Goal: Task Accomplishment & Management: Complete application form

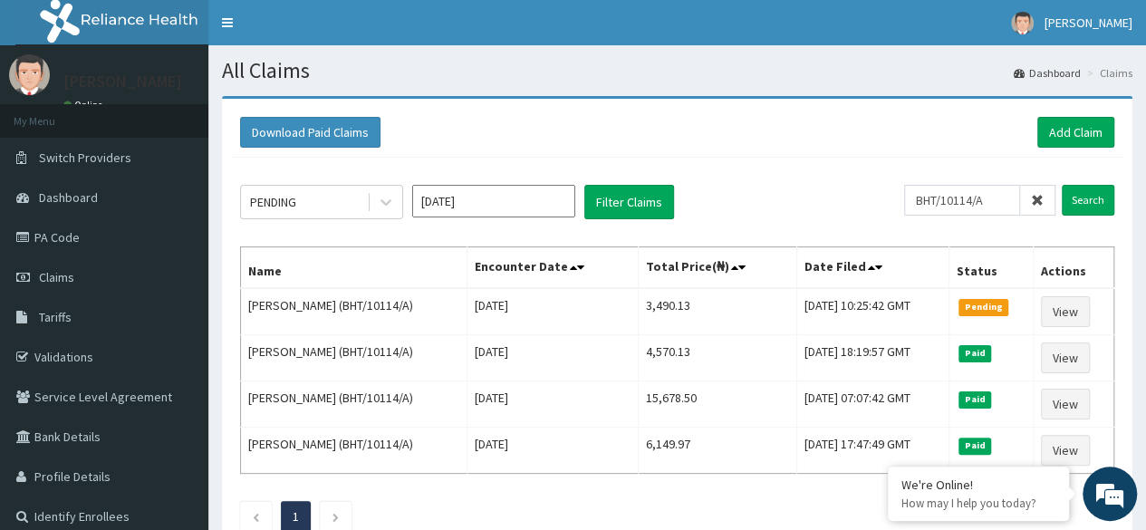
click at [1046, 199] on span at bounding box center [1037, 200] width 35 height 31
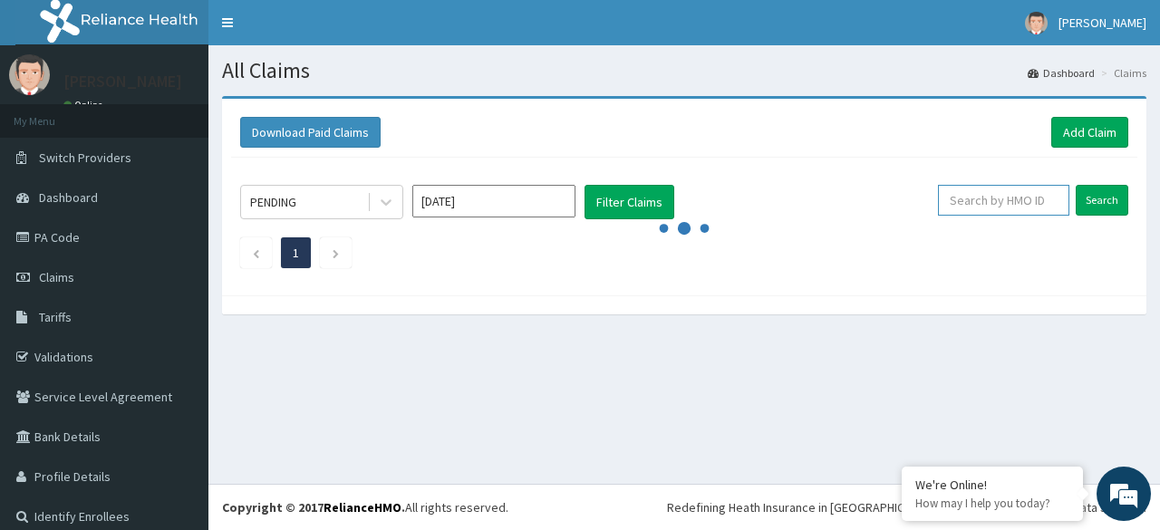
click at [1019, 200] on input "text" at bounding box center [1003, 200] width 131 height 31
paste input "OMR/10067/A"
type input "OMR/10067/A"
click at [1076, 185] on input "Search" at bounding box center [1102, 200] width 53 height 31
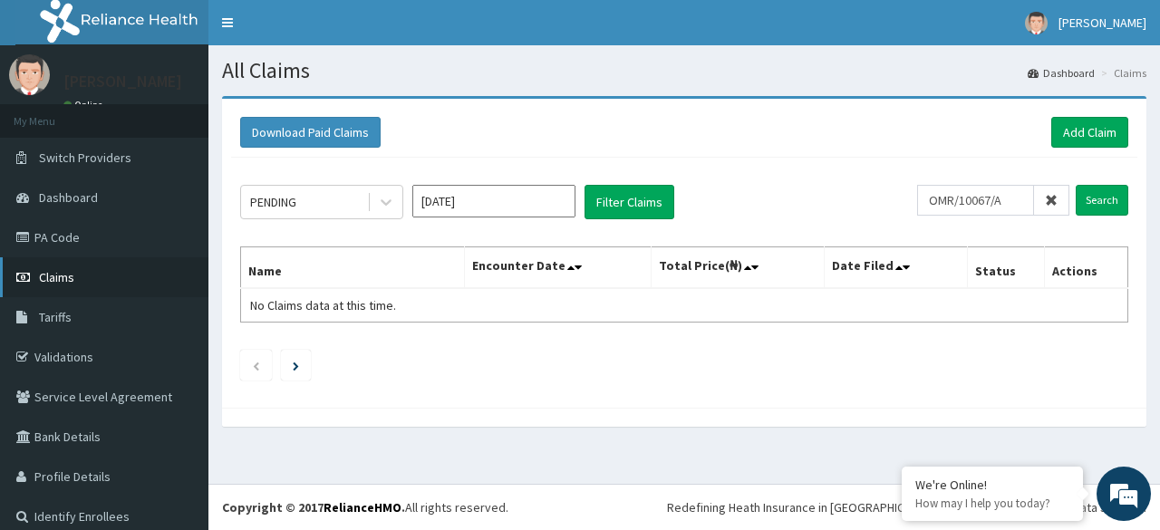
click at [78, 284] on link "Claims" at bounding box center [104, 277] width 208 height 40
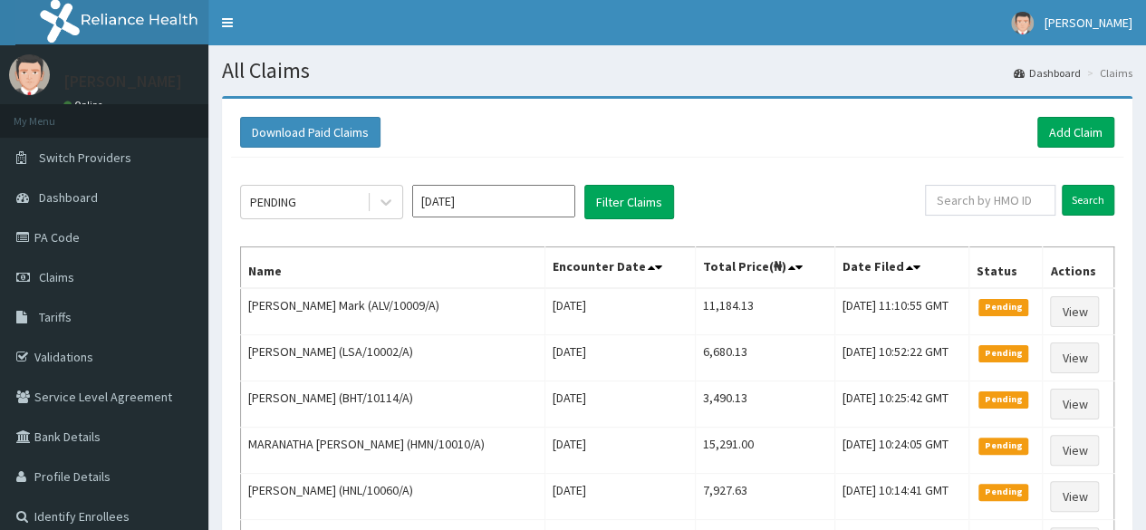
click at [1079, 129] on link "Add Claim" at bounding box center [1076, 132] width 77 height 31
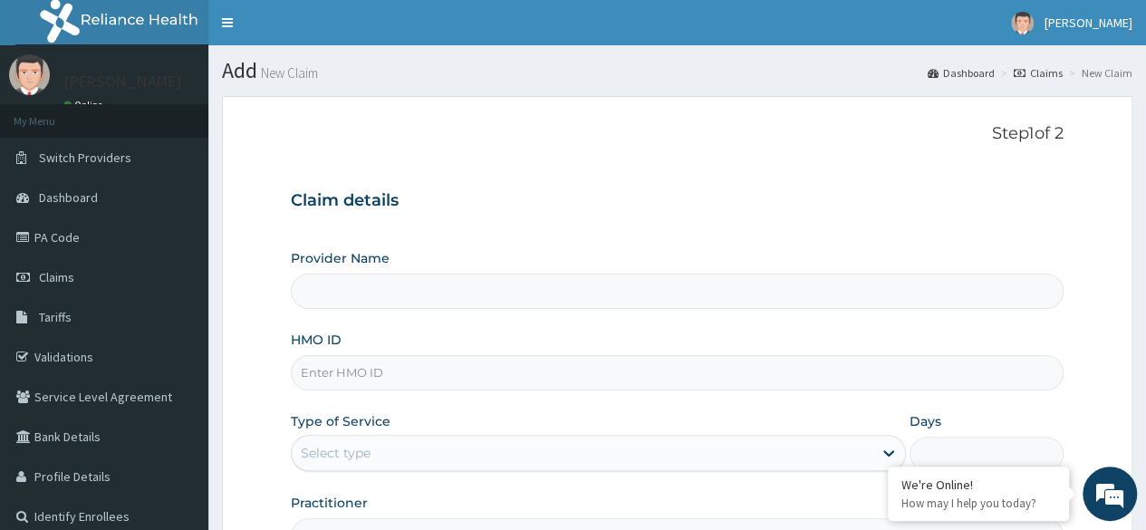
click at [488, 379] on input "HMO ID" at bounding box center [677, 372] width 773 height 35
paste input "OMR/10067/A"
type input "OMR/10067/A"
type input "Reliance Family Clinics (RFC) - [GEOGRAPHIC_DATA]"
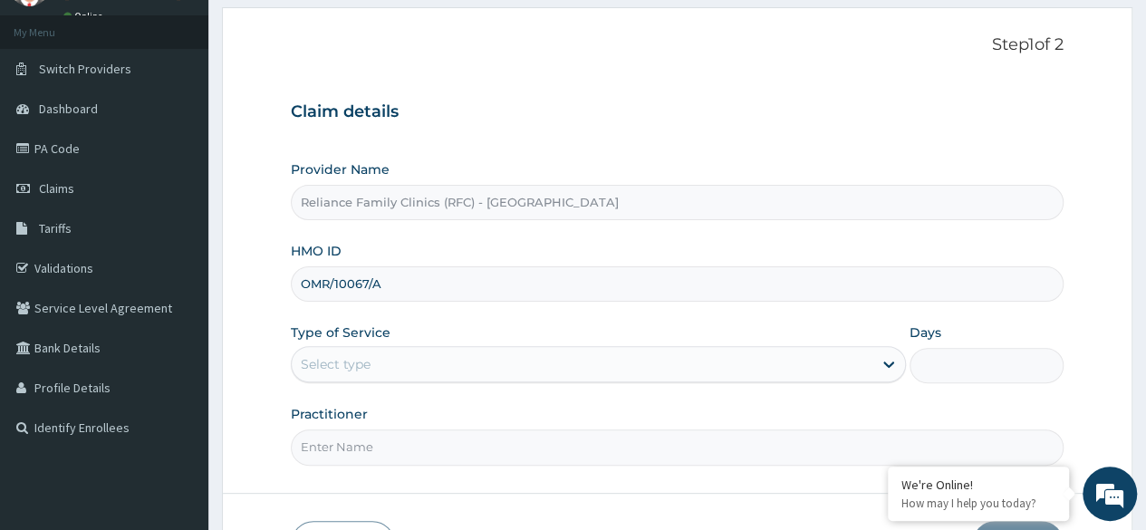
scroll to position [203, 0]
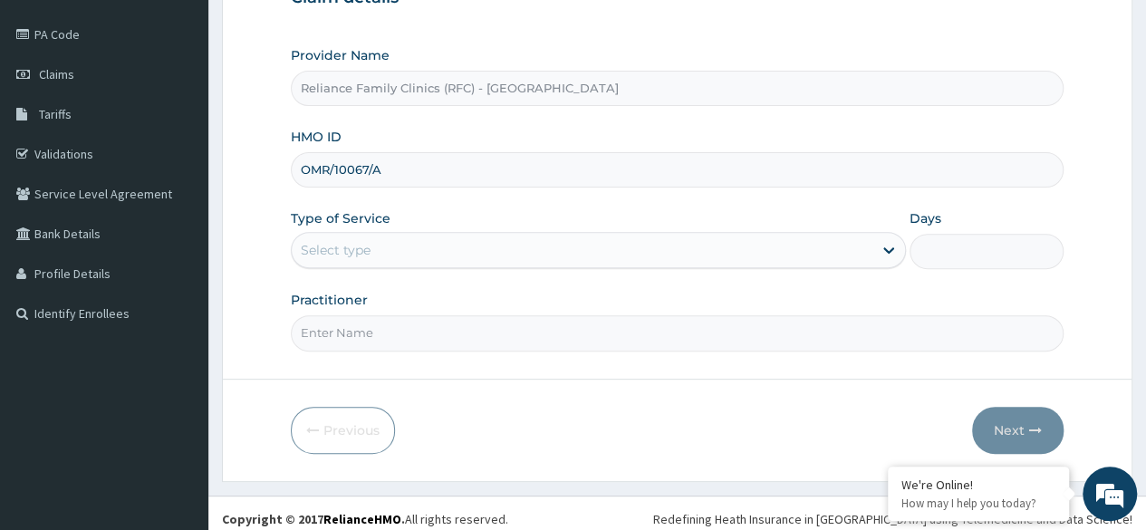
type input "OMR/10067/A"
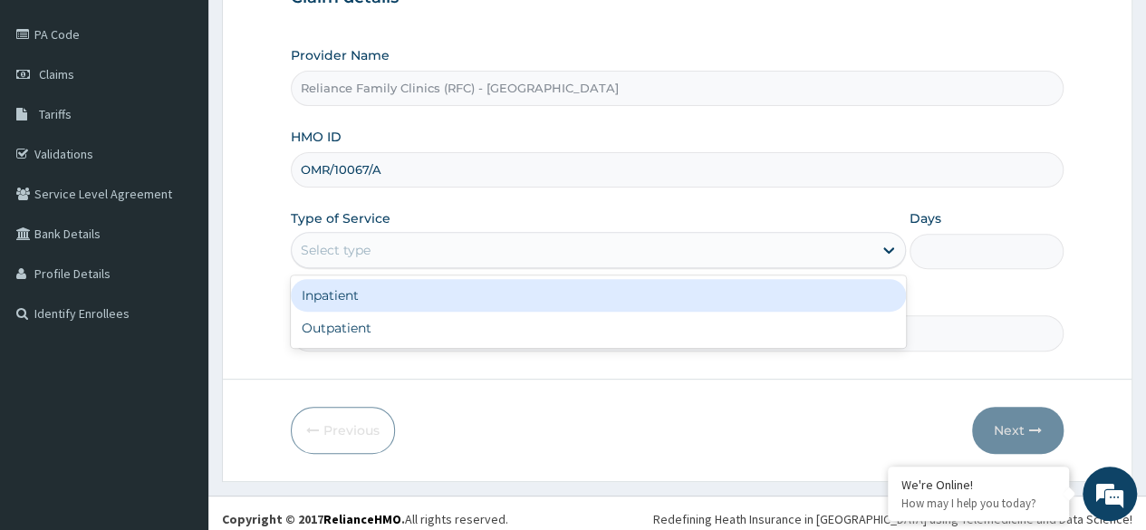
click at [540, 246] on div "Select type" at bounding box center [582, 250] width 581 height 29
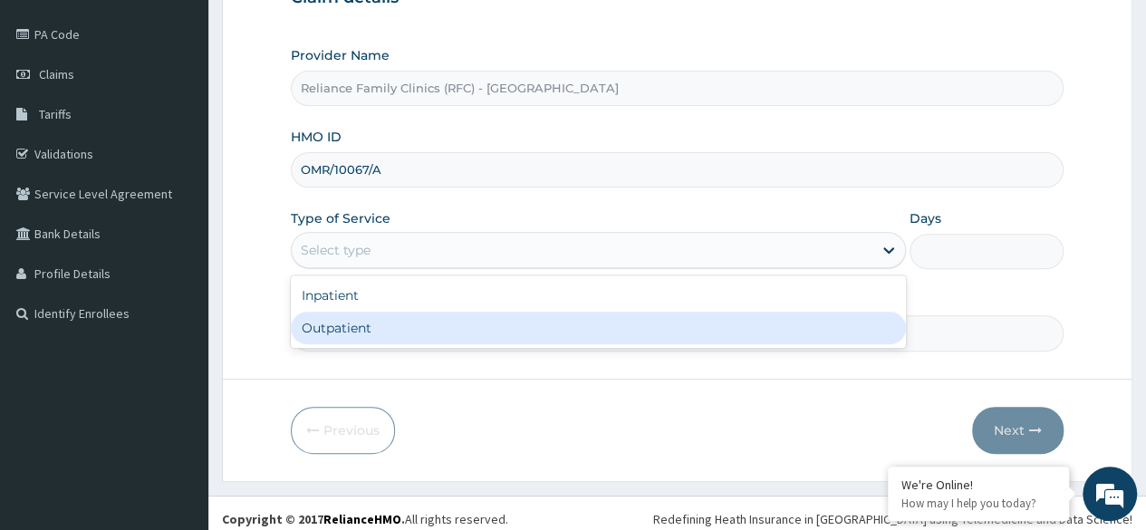
click at [458, 316] on div "Outpatient" at bounding box center [598, 328] width 615 height 33
type input "1"
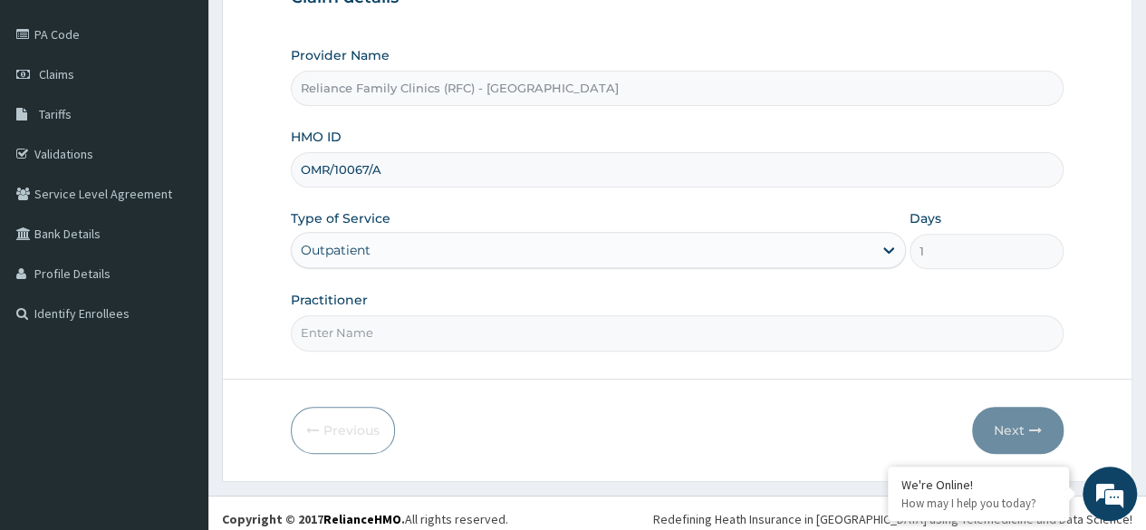
click at [550, 332] on input "Practitioner" at bounding box center [677, 332] width 773 height 35
type input "LOCUM"
click at [1010, 427] on button "Next" at bounding box center [1018, 430] width 92 height 47
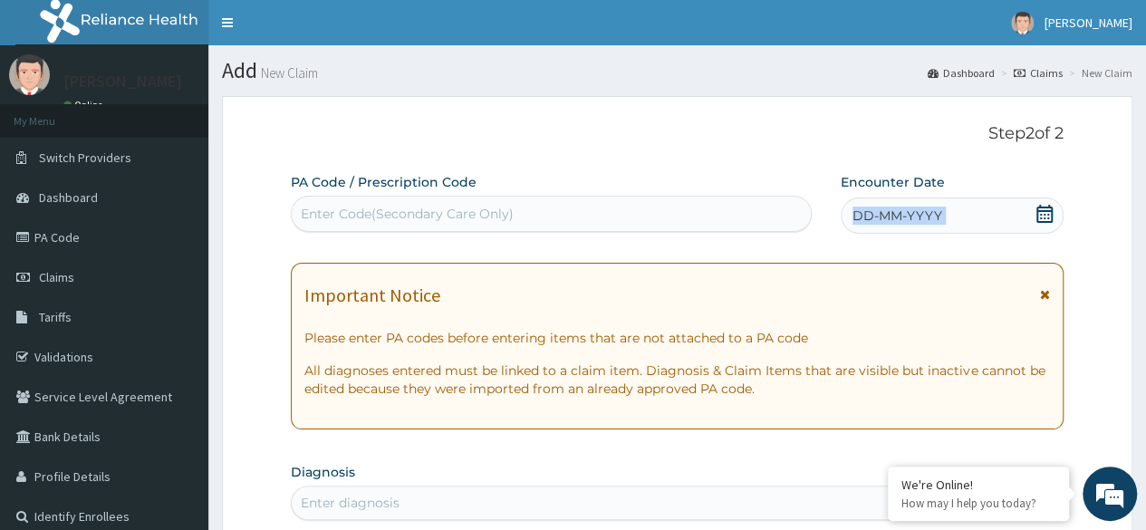
drag, startPoint x: 1051, startPoint y: 195, endPoint x: 1049, endPoint y: 211, distance: 16.4
click at [1049, 211] on div "Encounter Date DD-MM-YYYY" at bounding box center [952, 203] width 223 height 61
click at [1049, 211] on icon at bounding box center [1045, 214] width 18 height 18
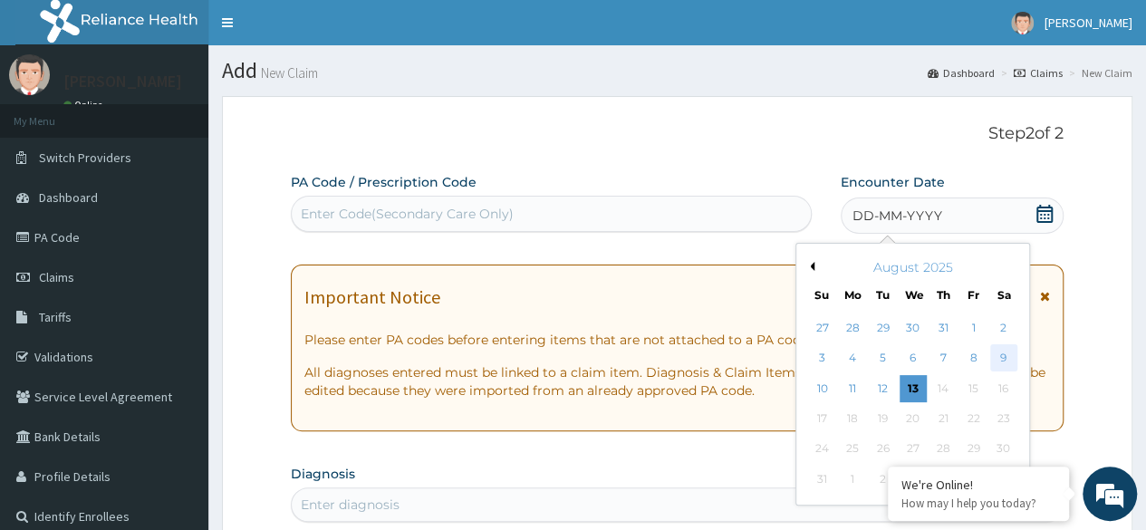
click at [1002, 353] on div "9" at bounding box center [1003, 358] width 27 height 27
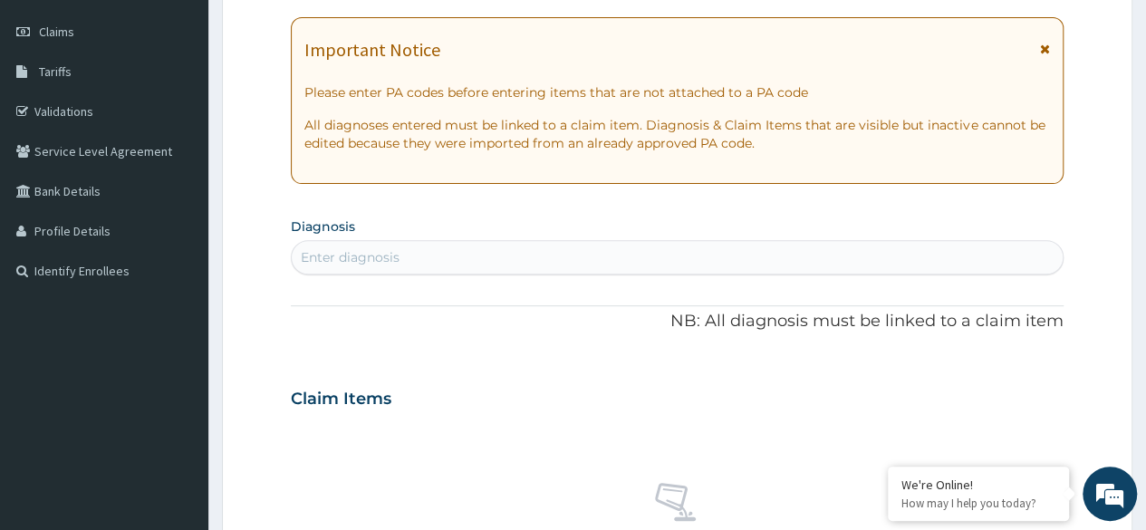
scroll to position [248, 0]
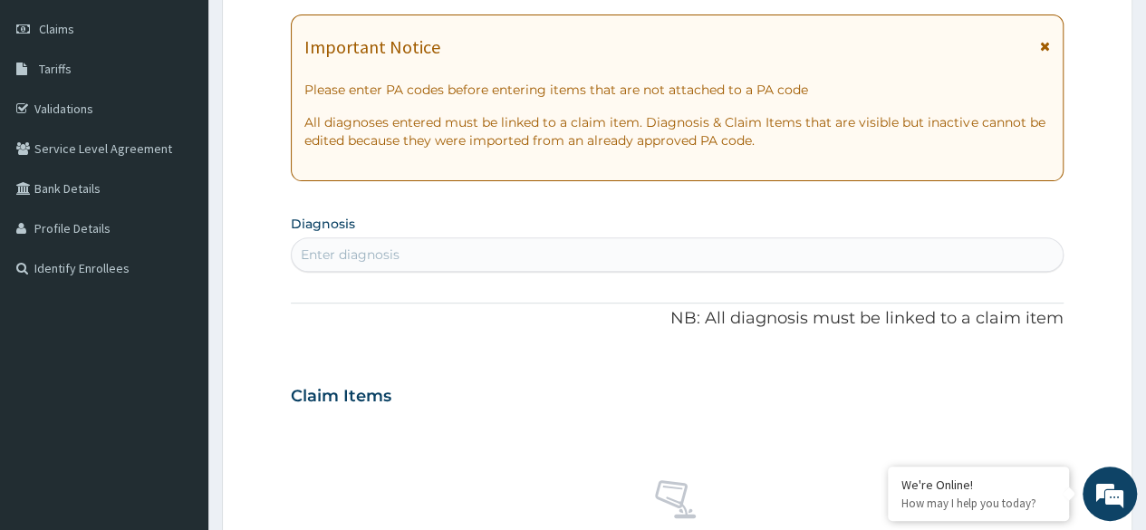
click at [793, 243] on div "Enter diagnosis" at bounding box center [677, 254] width 771 height 29
type input "MALARIA"
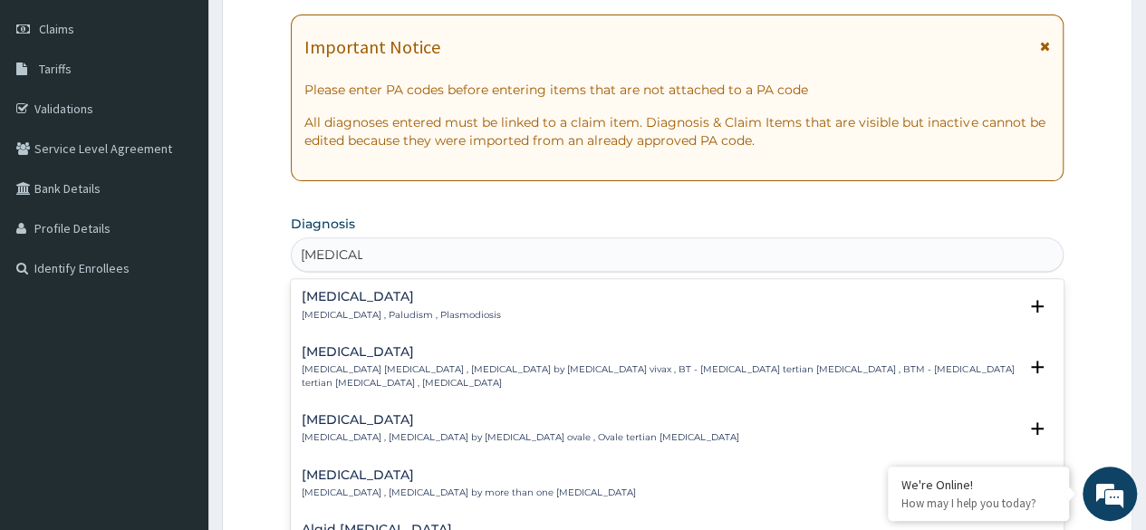
click at [337, 321] on div "Malaria Malaria , Paludism , Plasmodiosis Select Status Query Query covers susp…" at bounding box center [677, 310] width 751 height 41
click at [328, 314] on p "Malaria , Paludism , Plasmodiosis" at bounding box center [401, 315] width 199 height 13
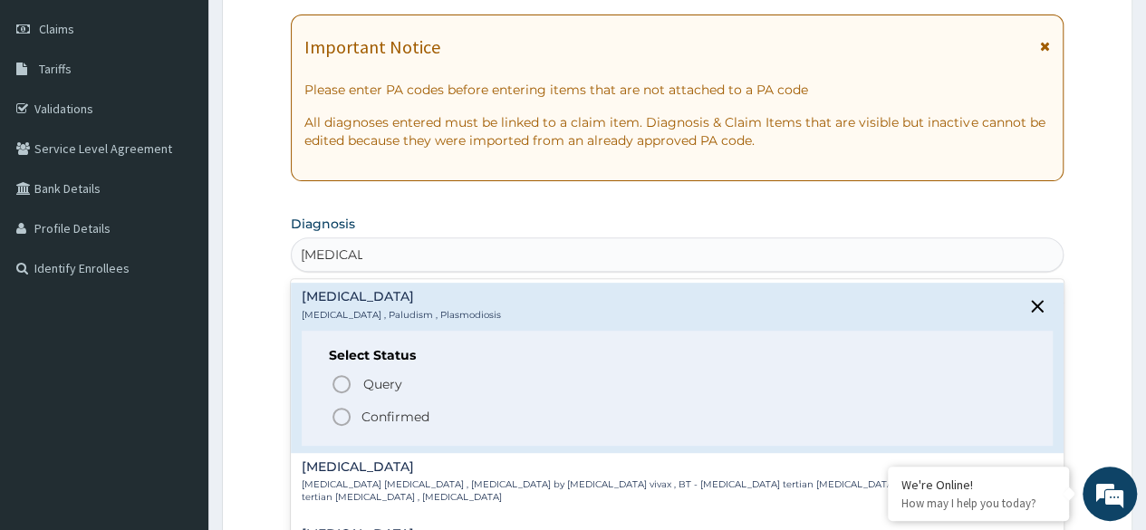
click at [384, 419] on p "Confirmed" at bounding box center [396, 417] width 68 height 18
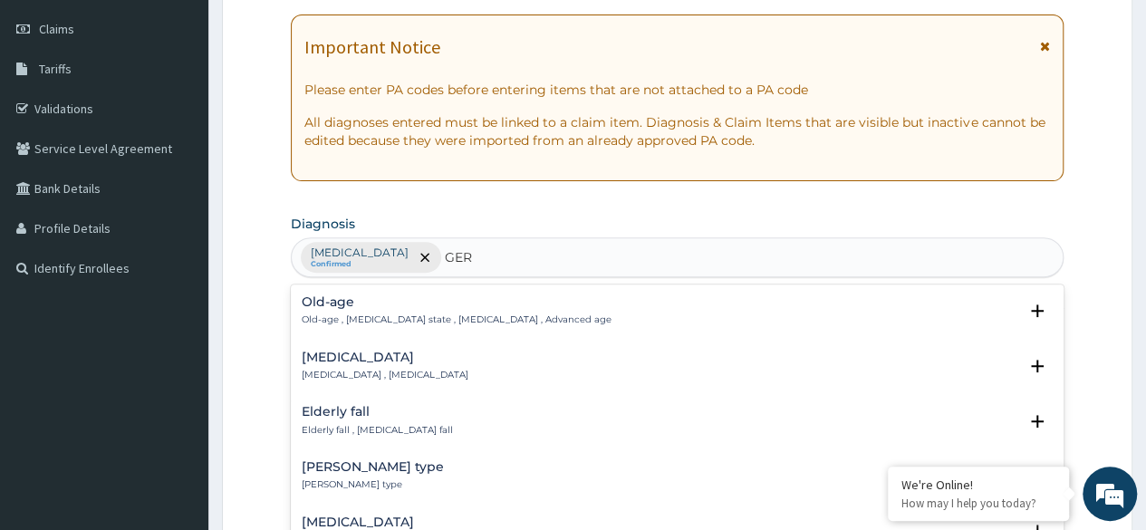
type input "GERD"
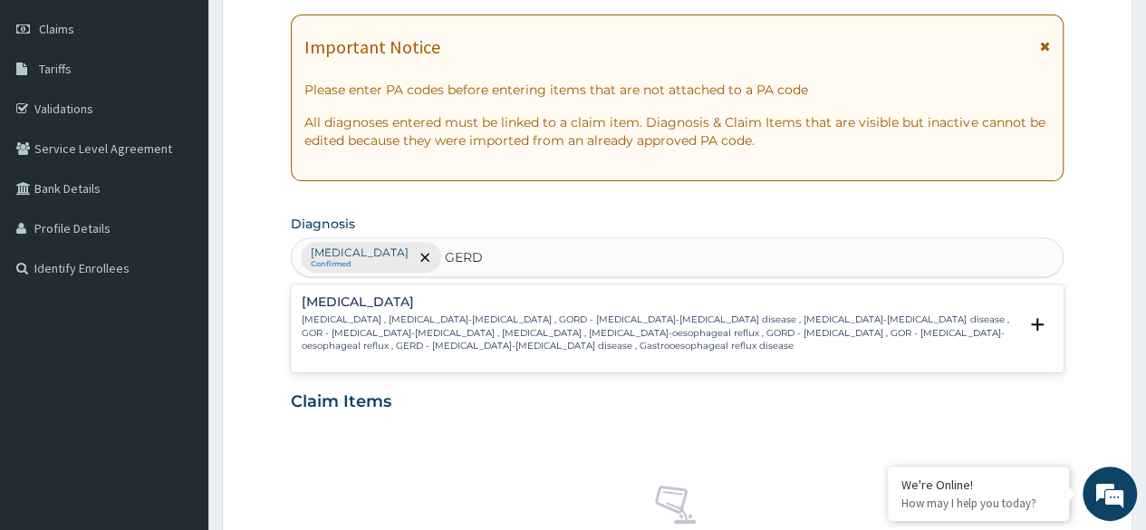
click at [404, 320] on p "Gastroesophageal reflux disease , Gastro-esophageal reflux , GORD - Gastro-esop…" at bounding box center [660, 333] width 716 height 39
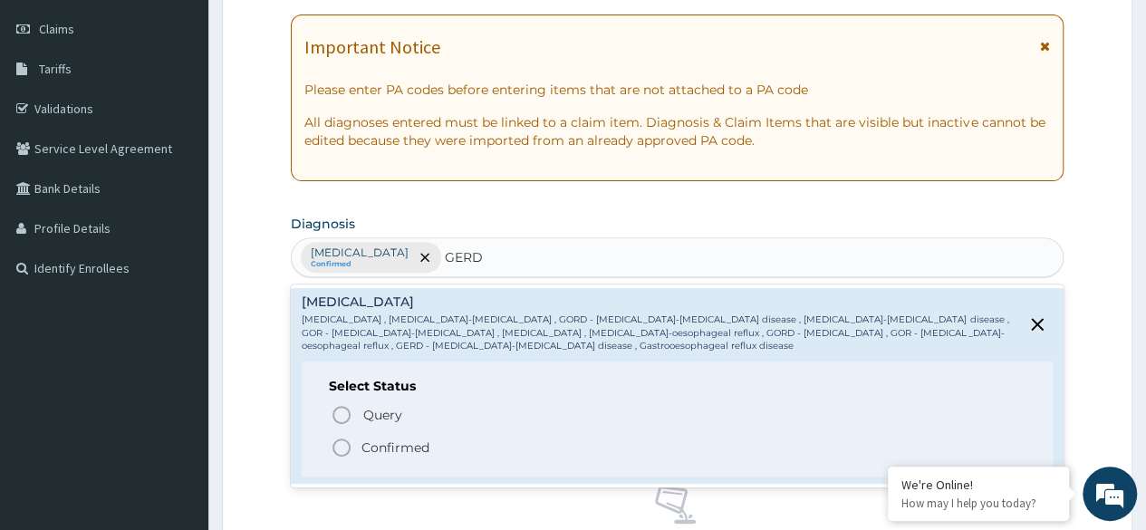
click at [392, 441] on p "Confirmed" at bounding box center [396, 448] width 68 height 18
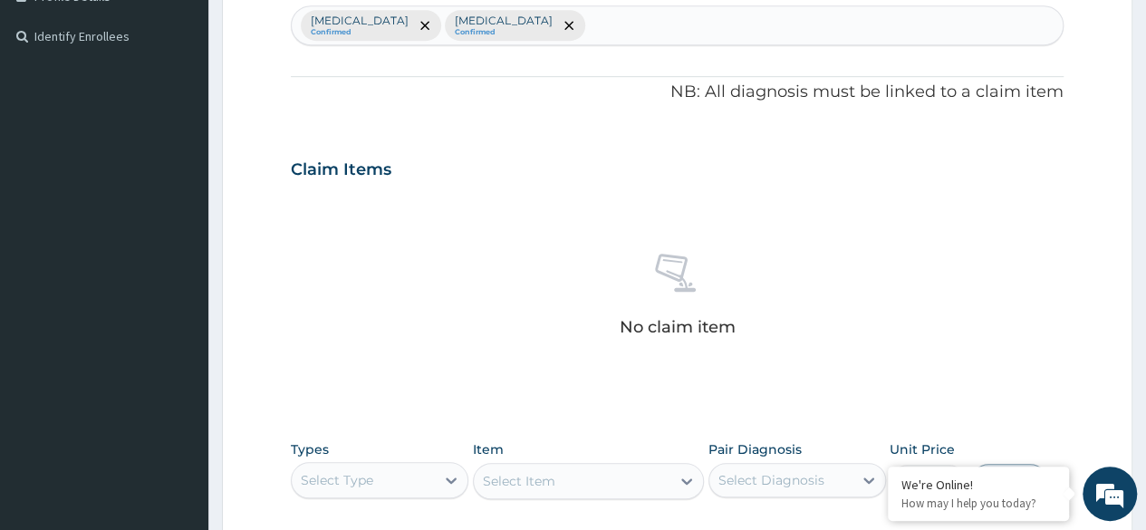
scroll to position [612, 0]
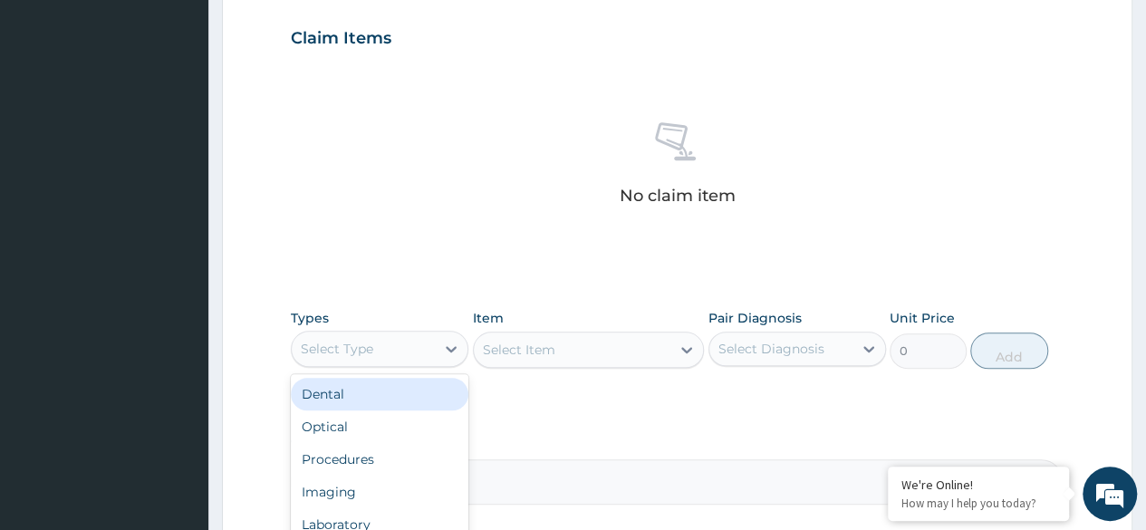
click at [408, 342] on div "Select Type" at bounding box center [363, 348] width 143 height 29
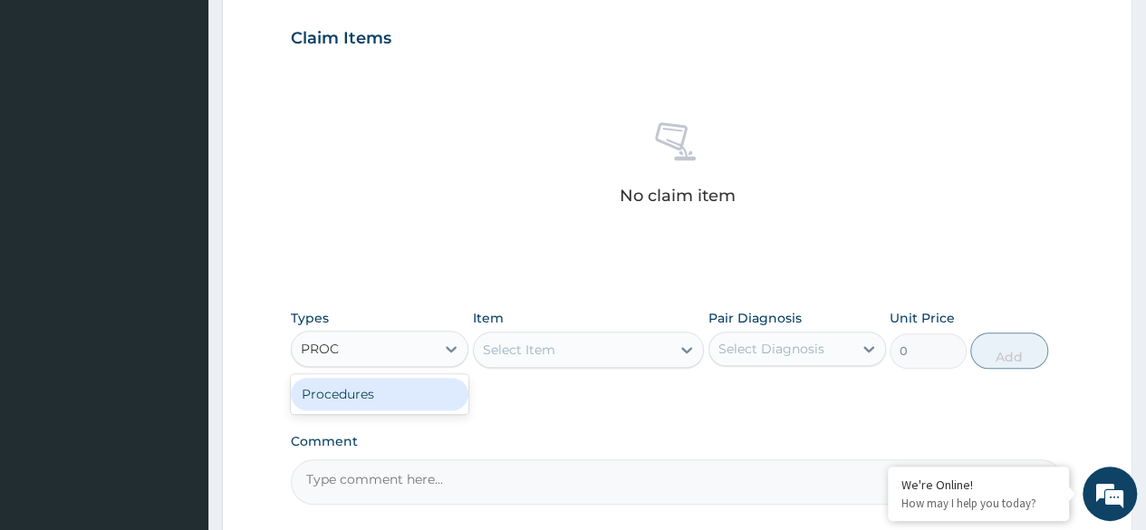
type input "PROCE"
click at [394, 405] on div "Procedures" at bounding box center [380, 394] width 178 height 33
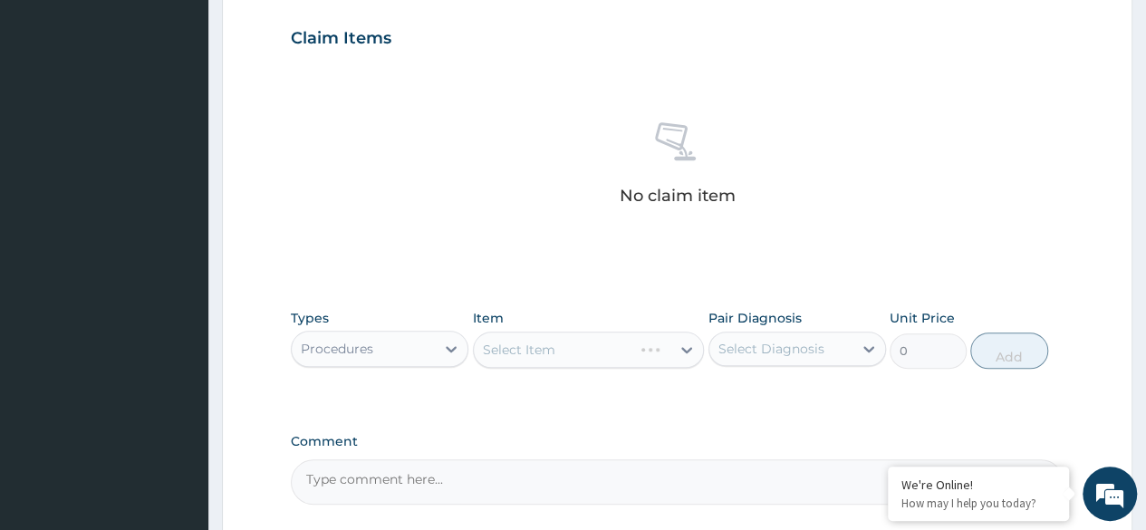
click at [587, 345] on div "Select Item" at bounding box center [589, 350] width 232 height 36
click at [872, 360] on div at bounding box center [869, 349] width 33 height 33
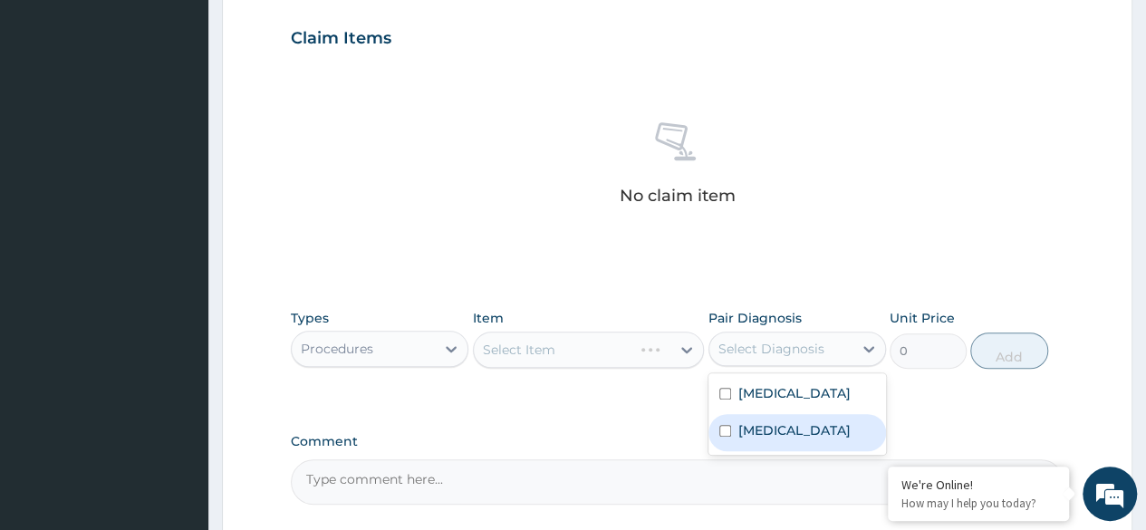
click at [794, 422] on label "Gastroesophageal reflux disease" at bounding box center [795, 430] width 112 height 18
checkbox input "true"
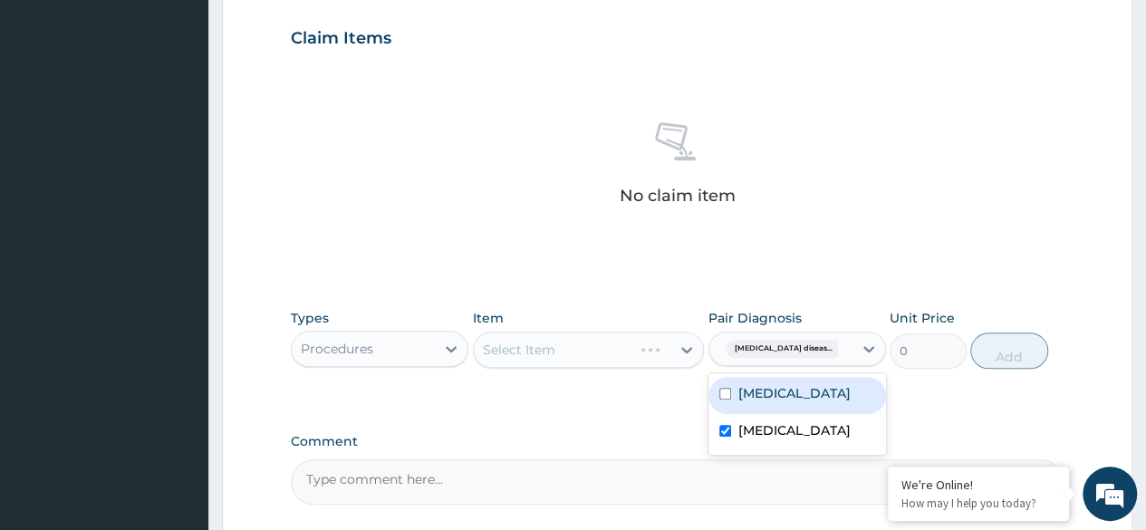
click at [771, 392] on label "Malaria" at bounding box center [795, 393] width 112 height 18
checkbox input "true"
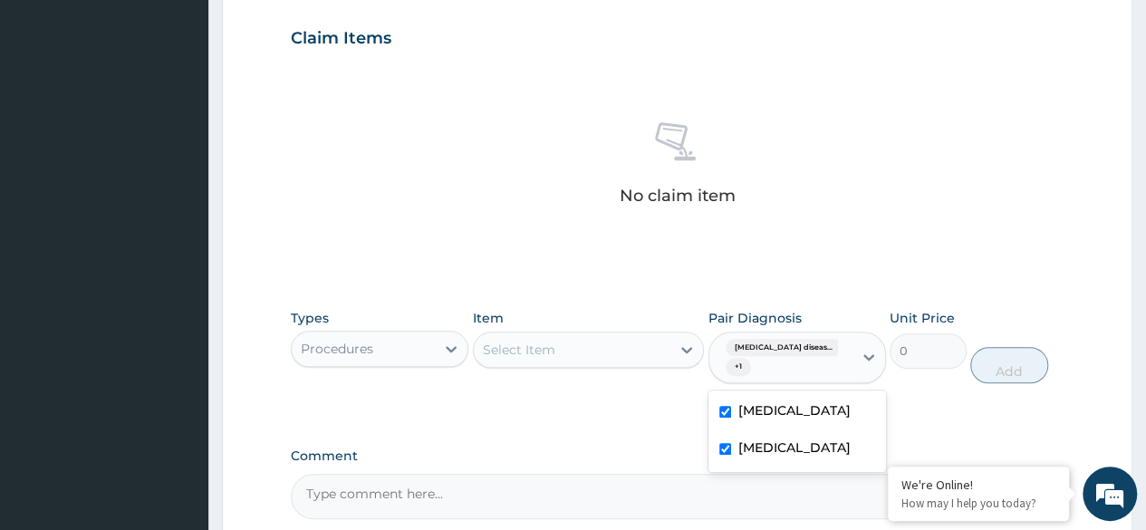
click at [604, 356] on div "Select Item" at bounding box center [573, 349] width 198 height 29
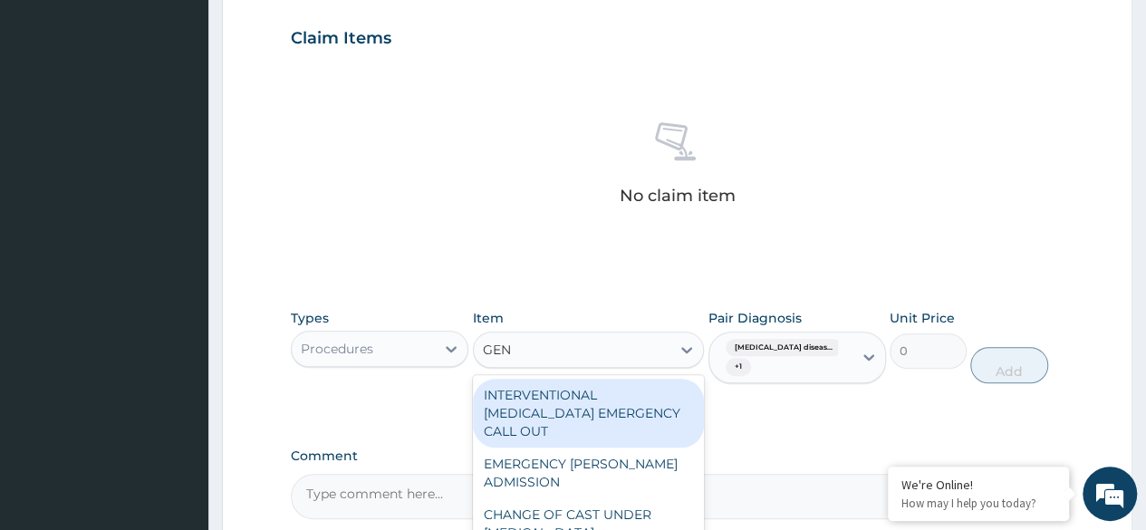
type input "GENE"
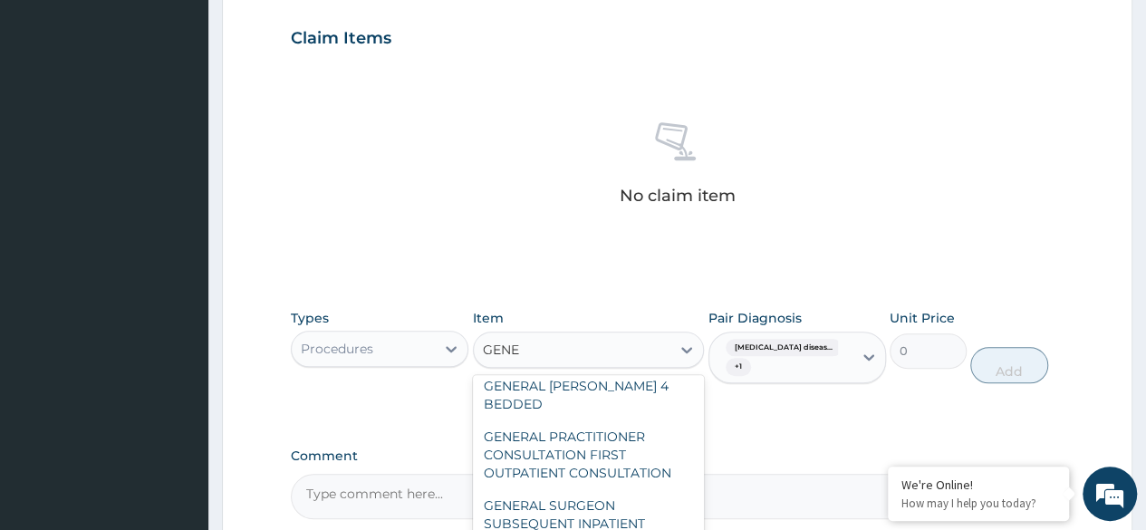
scroll to position [122, 0]
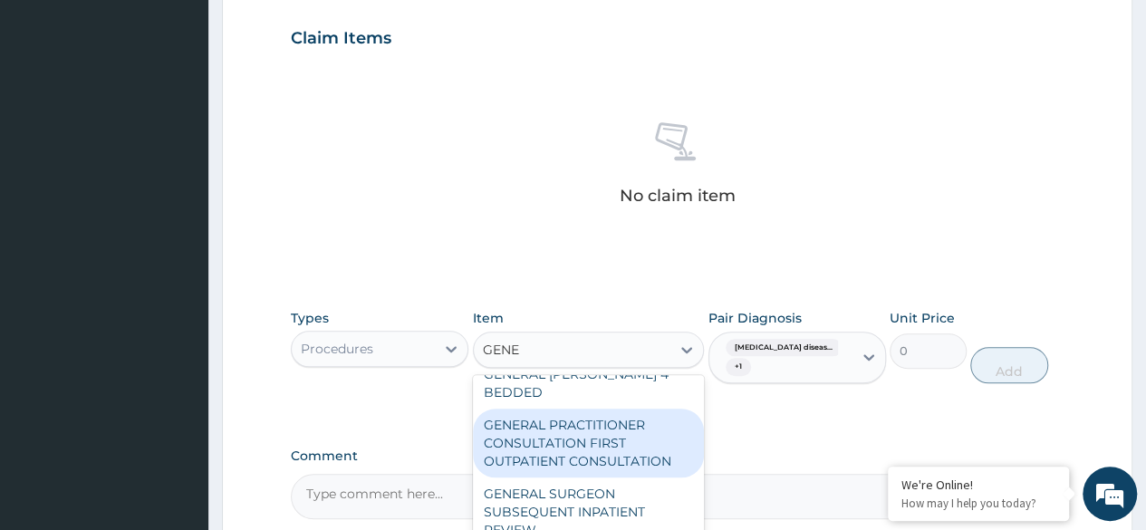
click at [607, 424] on div "GENERAL PRACTITIONER CONSULTATION FIRST OUTPATIENT CONSULTATION" at bounding box center [589, 443] width 232 height 69
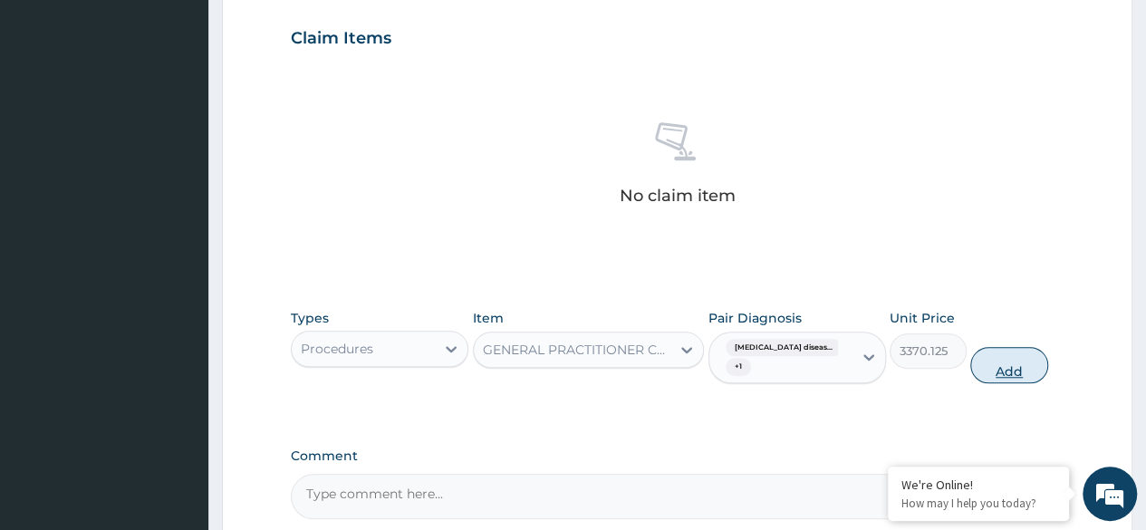
click at [1000, 367] on button "Add" at bounding box center [1009, 365] width 77 height 36
type input "0"
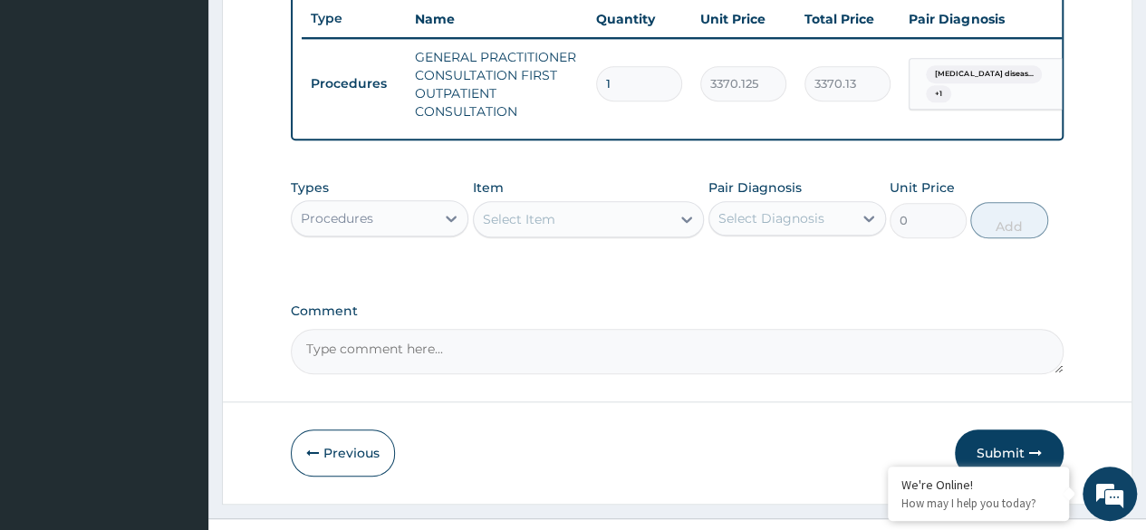
scroll to position [729, 0]
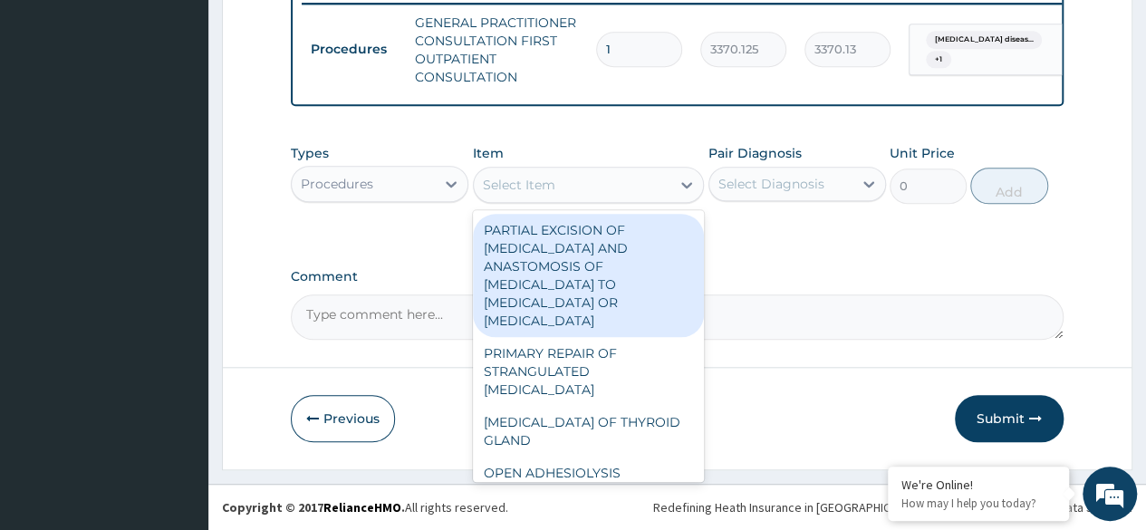
click at [533, 171] on div "Select Item" at bounding box center [589, 185] width 232 height 36
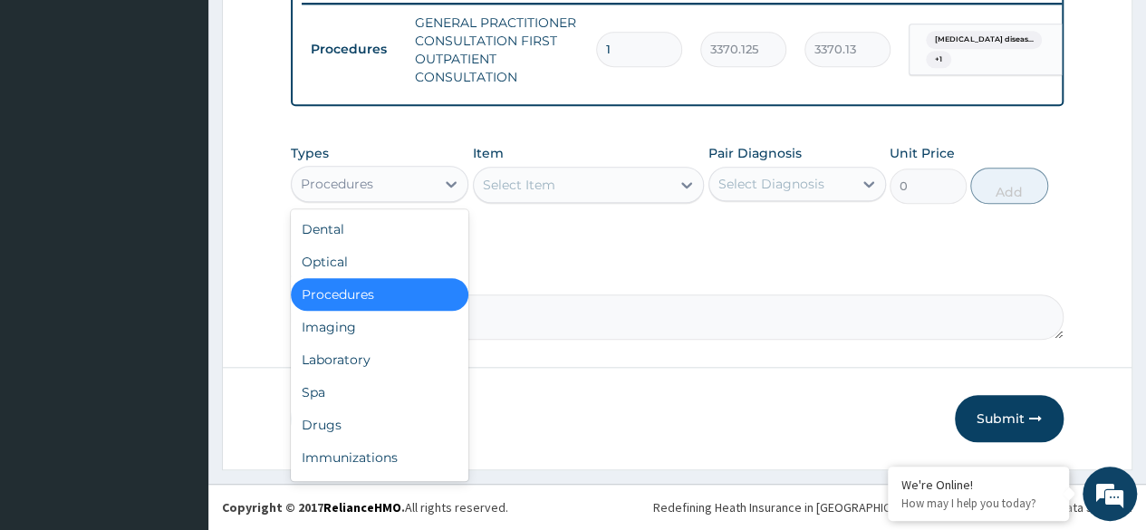
click at [433, 187] on div "Procedures" at bounding box center [363, 183] width 143 height 29
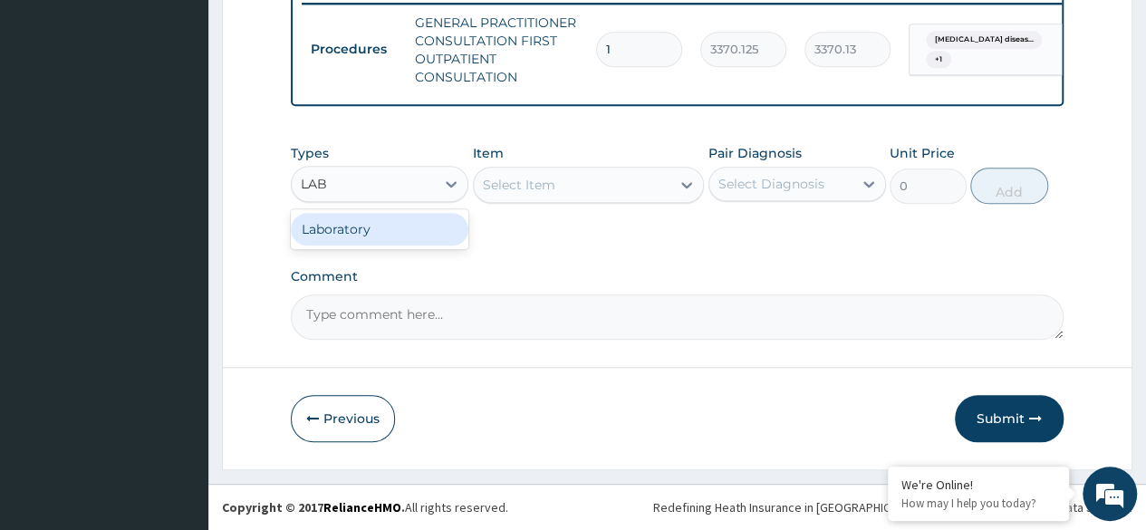
type input "LABO"
click at [409, 233] on div "Laboratory" at bounding box center [380, 229] width 178 height 33
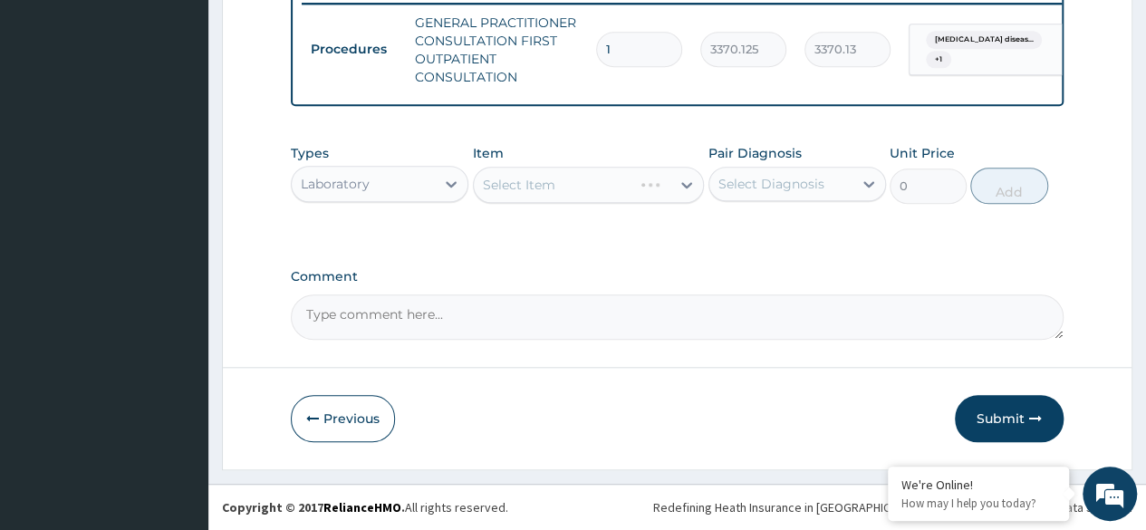
click at [571, 196] on div "Select Item" at bounding box center [589, 185] width 232 height 36
click at [682, 196] on div "Select Item" at bounding box center [589, 185] width 232 height 36
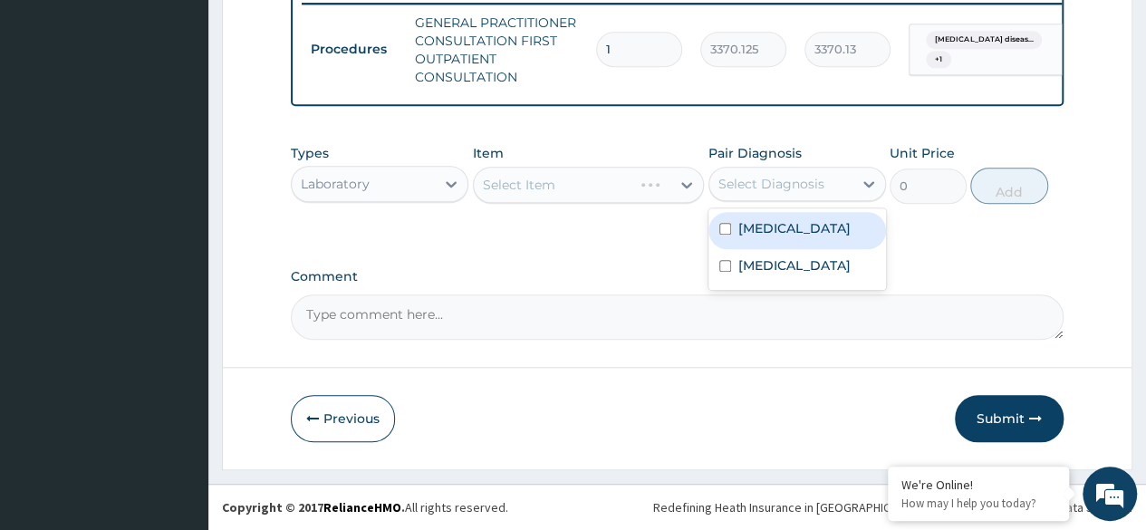
click at [788, 181] on div "Select Diagnosis" at bounding box center [772, 184] width 106 height 18
click at [769, 226] on label "Malaria" at bounding box center [795, 228] width 112 height 18
checkbox input "true"
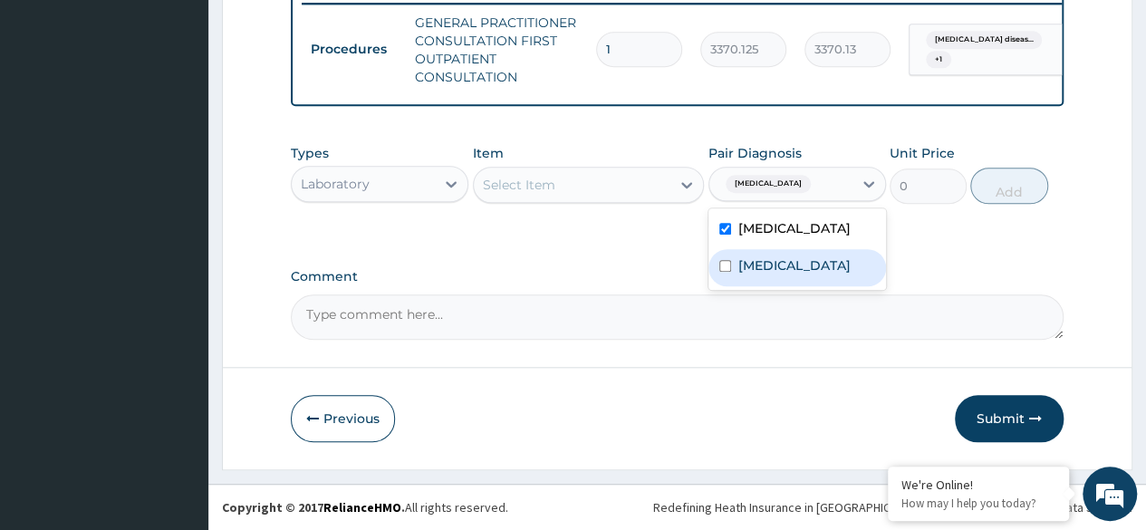
click at [747, 275] on label "Gastroesophageal reflux disease" at bounding box center [795, 265] width 112 height 18
checkbox input "true"
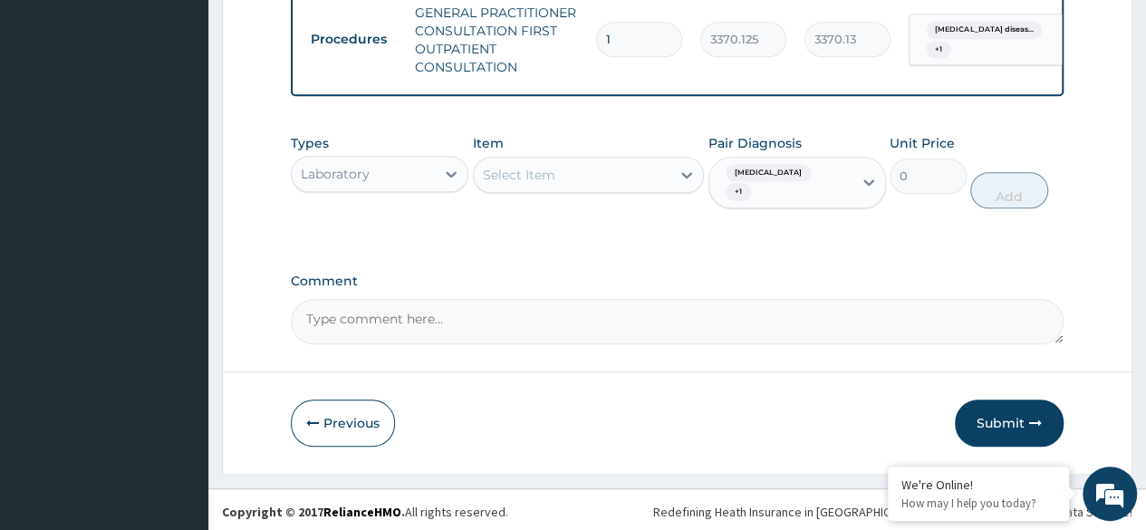
drag, startPoint x: 564, startPoint y: 218, endPoint x: 547, endPoint y: 165, distance: 55.9
click at [547, 165] on div "Types Laboratory Item Select Item Pair Diagnosis Malaria + 1 Unit Price 0 Add" at bounding box center [677, 185] width 773 height 121
click at [547, 165] on div "Item Select Item" at bounding box center [589, 171] width 232 height 75
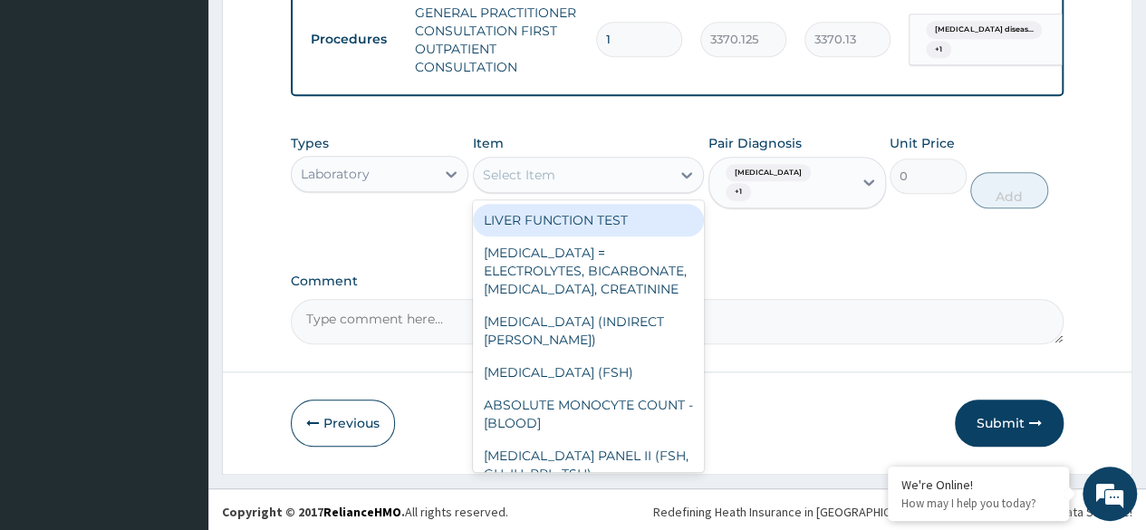
click at [549, 173] on div "Select Item" at bounding box center [573, 174] width 198 height 29
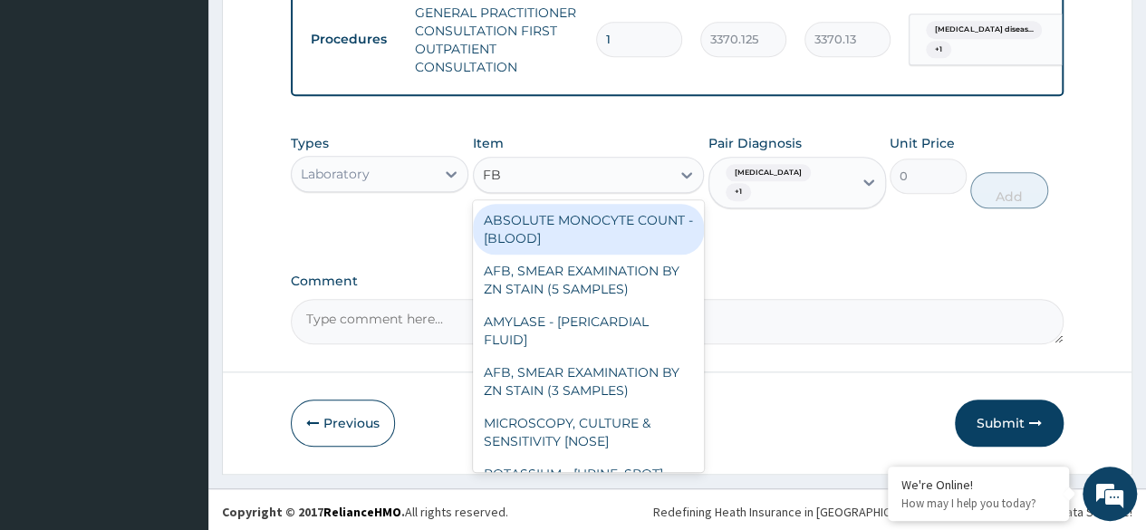
type input "FBC"
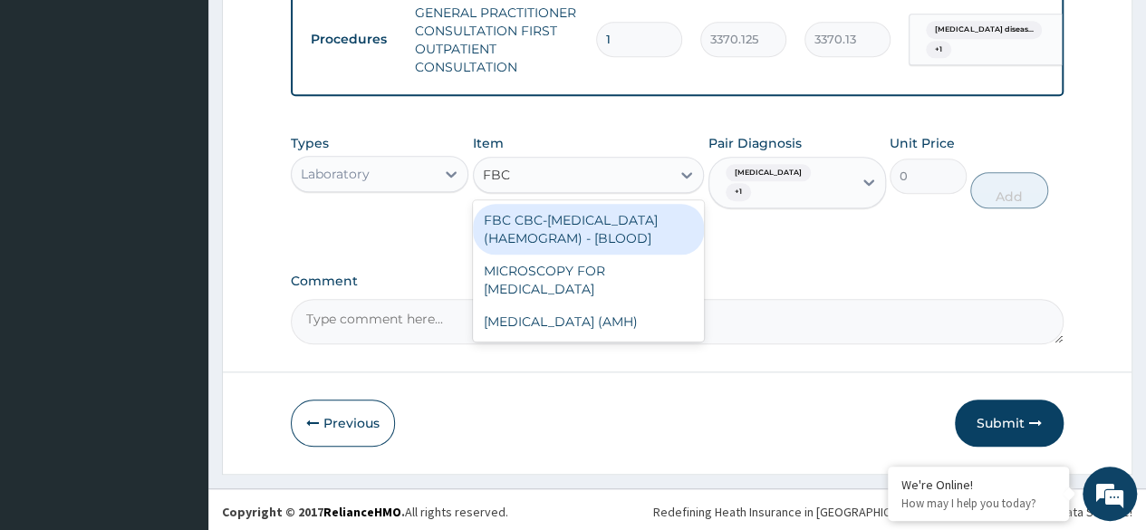
click at [547, 240] on div "FBC CBC-COMPLETE BLOOD COUNT (HAEMOGRAM) - [BLOOD]" at bounding box center [589, 229] width 232 height 51
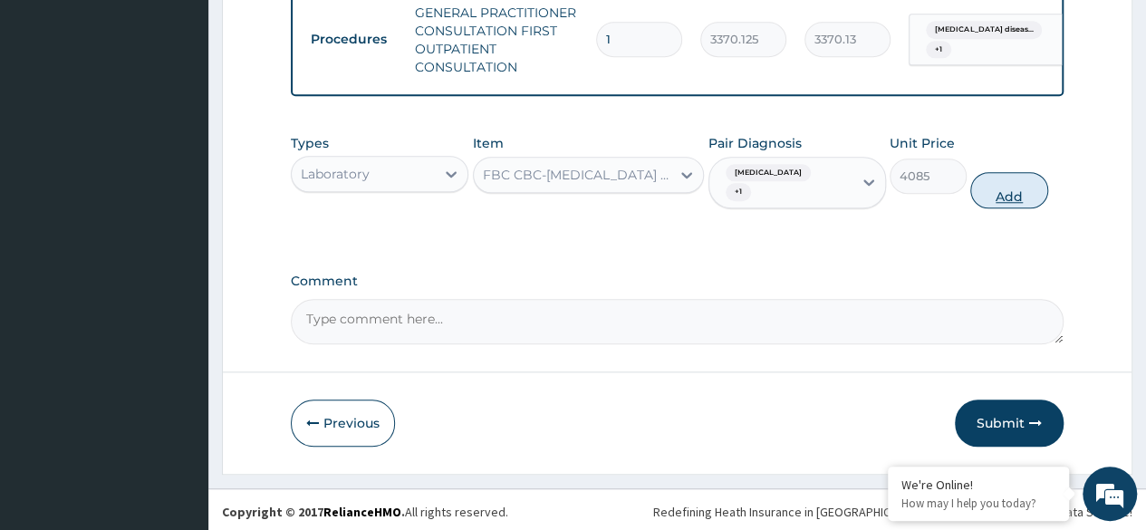
click at [998, 195] on button "Add" at bounding box center [1009, 190] width 77 height 36
type input "0"
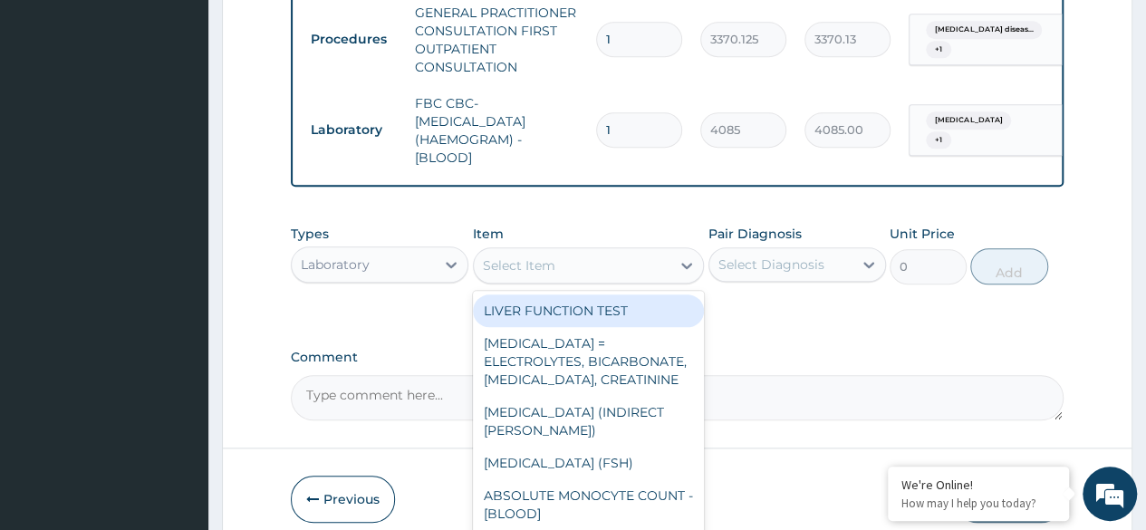
click at [546, 264] on div "Select Item" at bounding box center [573, 265] width 198 height 29
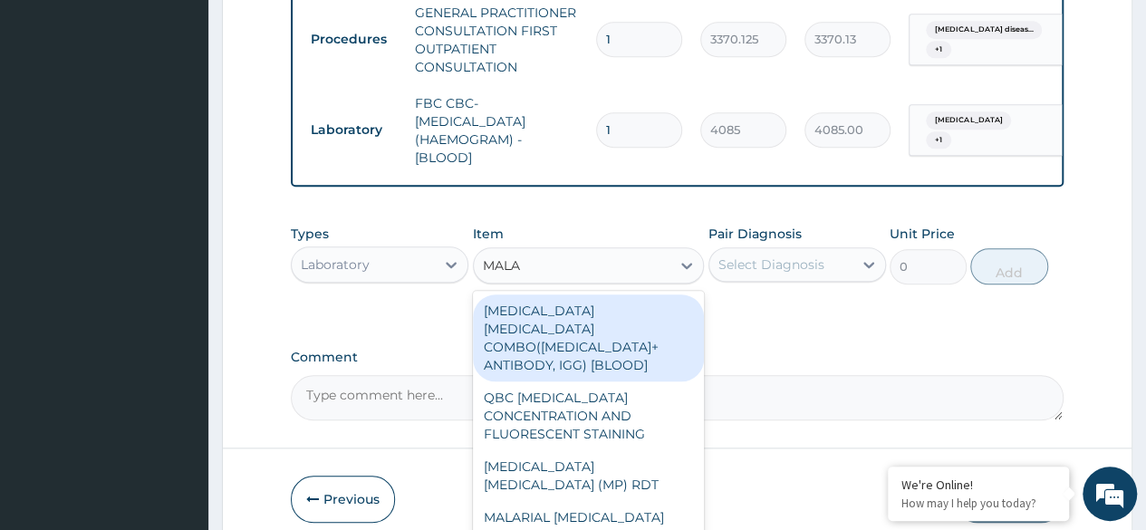
type input "MALAR"
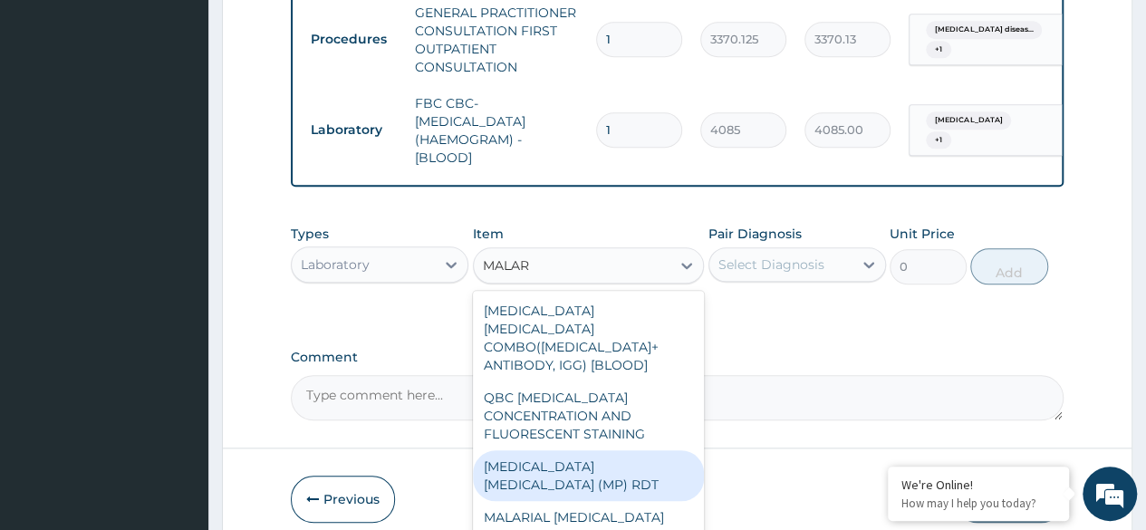
click at [564, 454] on div "MALARIA PARASITE (MP) RDT" at bounding box center [589, 475] width 232 height 51
type input "1531.875"
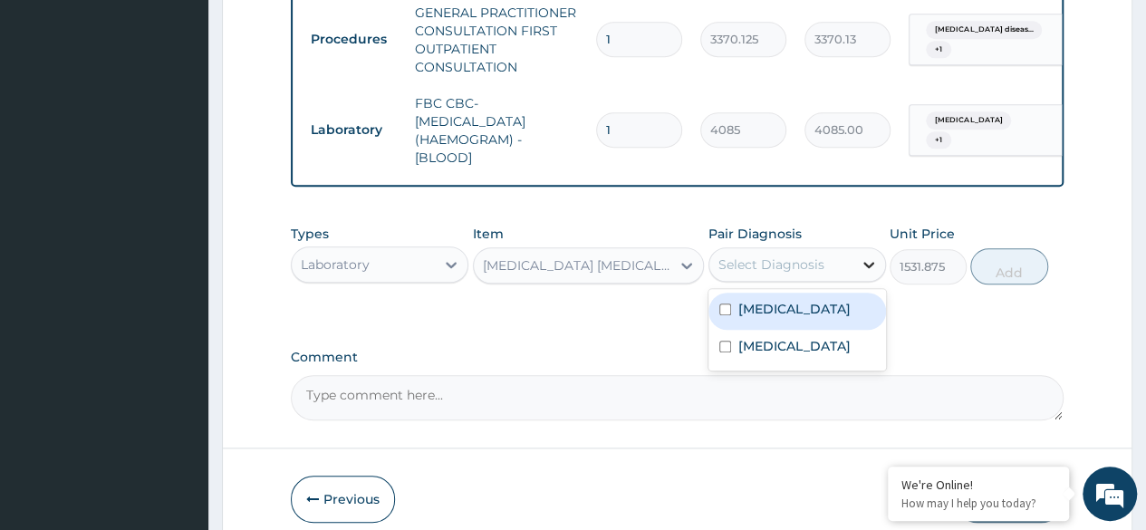
click at [865, 281] on div at bounding box center [869, 264] width 33 height 33
click at [837, 316] on div "Malaria" at bounding box center [798, 311] width 178 height 37
checkbox input "true"
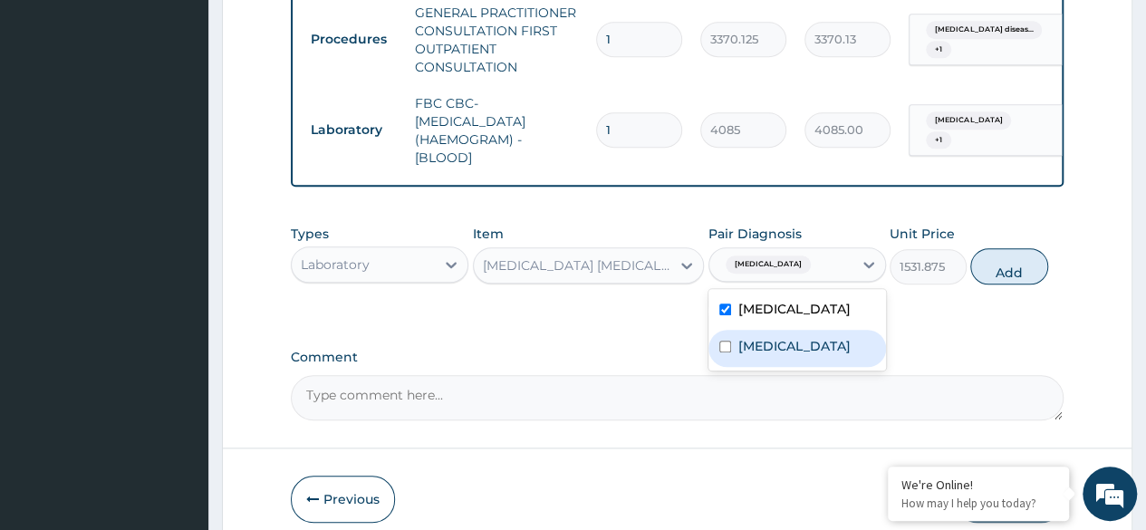
click at [812, 355] on label "Gastroesophageal reflux disease" at bounding box center [795, 346] width 112 height 18
checkbox input "true"
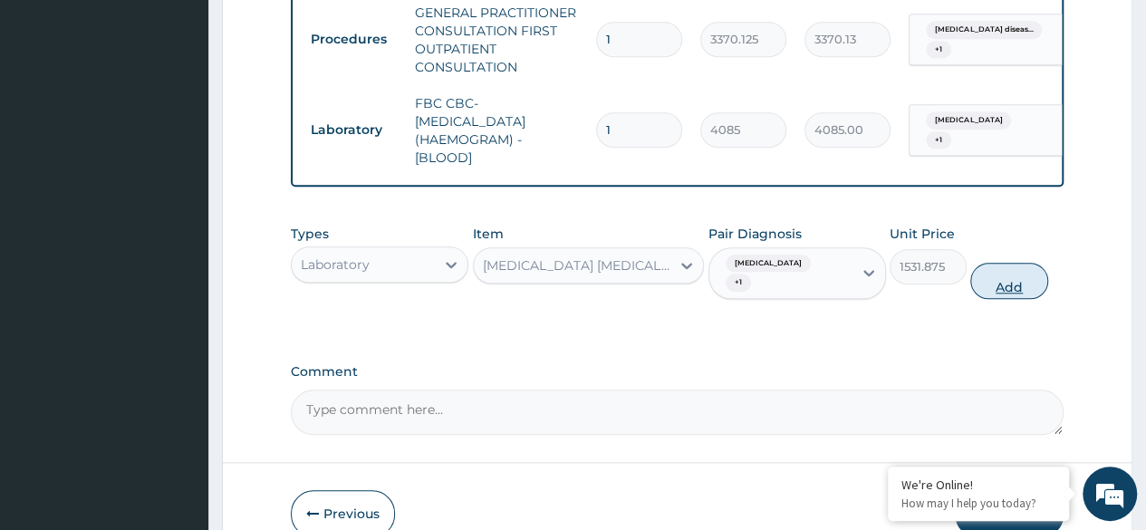
click at [1009, 293] on button "Add" at bounding box center [1009, 281] width 77 height 36
type input "0"
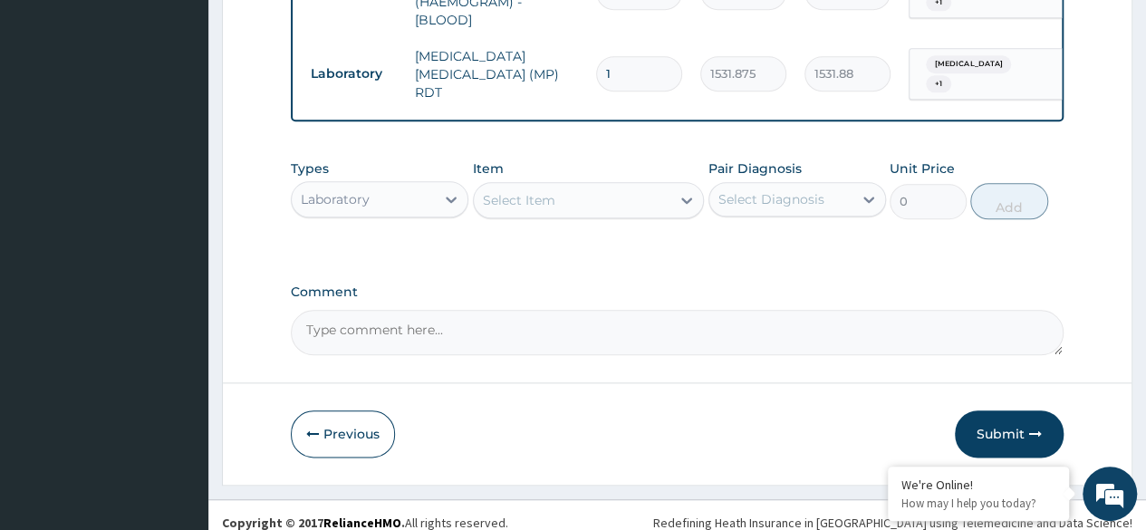
scroll to position [883, 0]
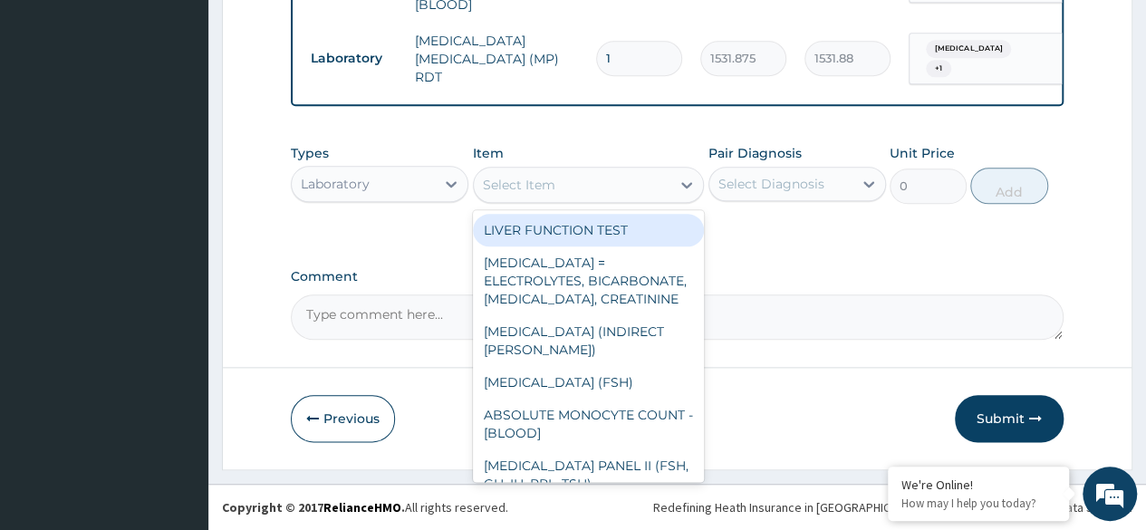
click at [544, 188] on div "Select Item" at bounding box center [519, 185] width 73 height 18
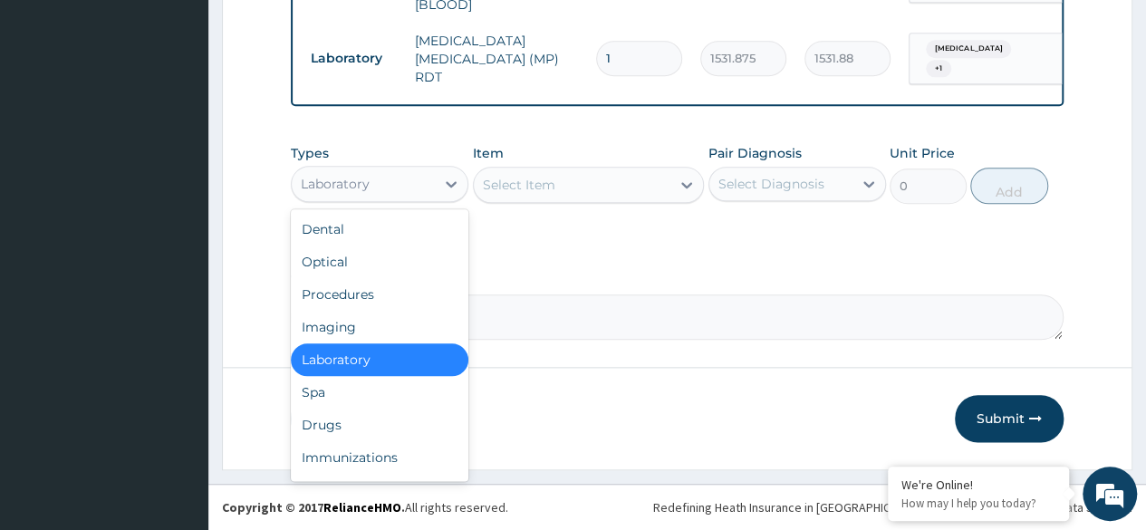
click at [414, 186] on div "Laboratory" at bounding box center [363, 183] width 143 height 29
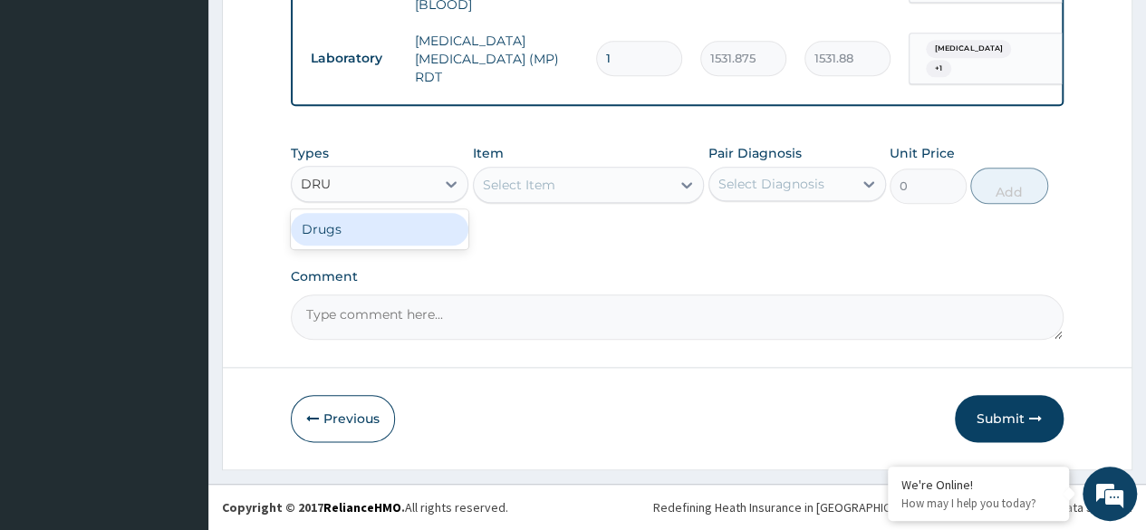
type input "DRUG"
click at [411, 218] on div "Drugs" at bounding box center [380, 229] width 178 height 33
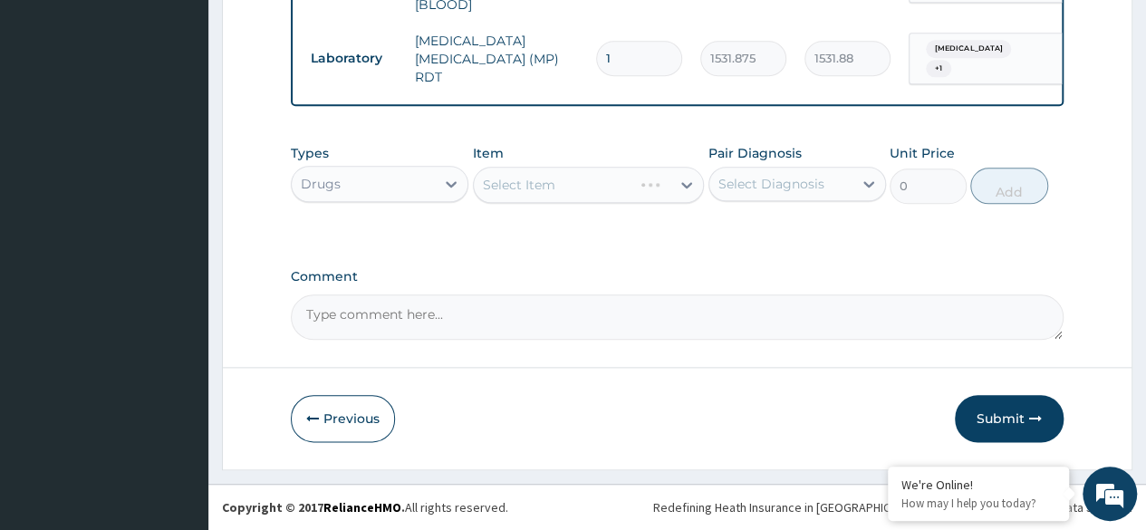
click at [556, 208] on div "Types Drugs Item Select Item Pair Diagnosis Select Diagnosis Unit Price 0 Add" at bounding box center [677, 174] width 773 height 78
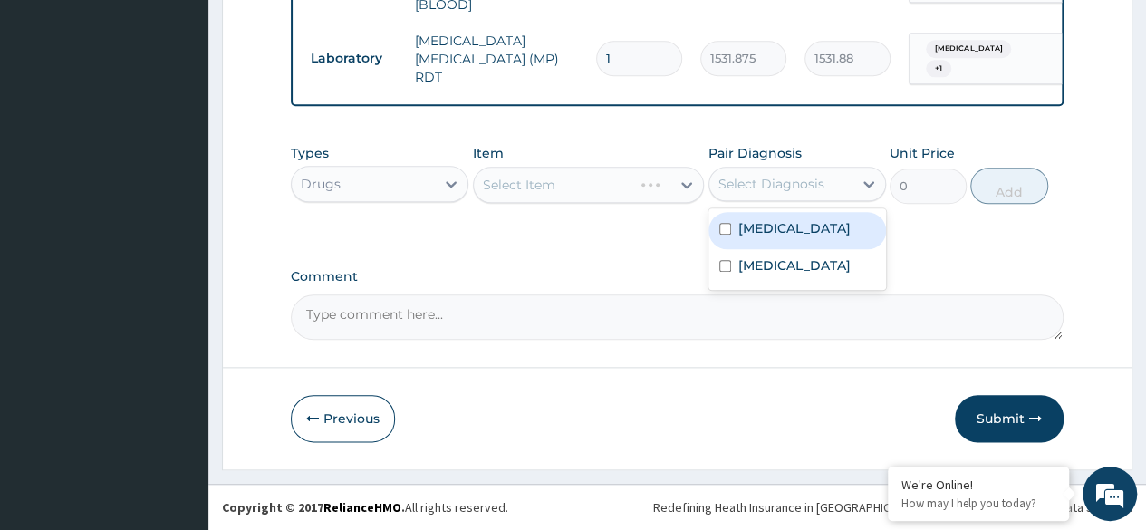
click at [789, 193] on div "Select Diagnosis" at bounding box center [772, 184] width 106 height 18
click at [765, 229] on label "Malaria" at bounding box center [795, 228] width 112 height 18
checkbox input "true"
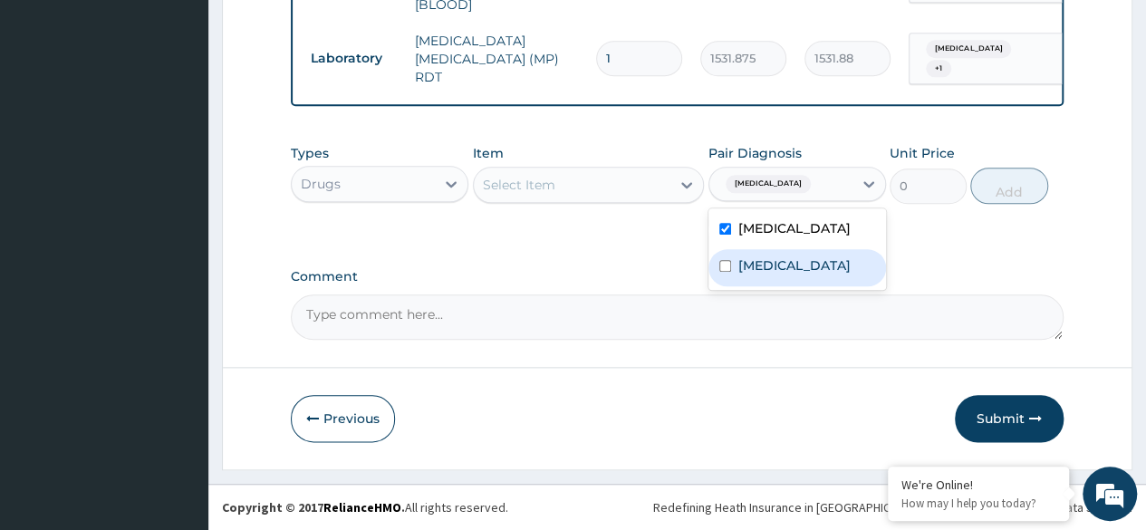
click at [767, 275] on label "Gastroesophageal reflux disease" at bounding box center [795, 265] width 112 height 18
checkbox input "true"
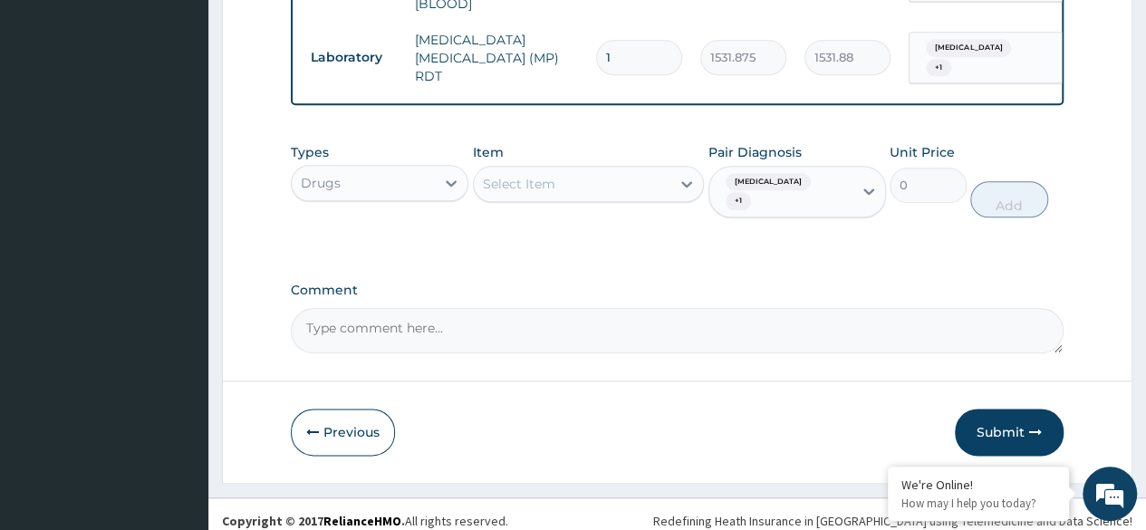
click at [631, 234] on div "Types Drugs Item Select Item Pair Diagnosis Malaria + 1 Unit Price 0 Add" at bounding box center [677, 194] width 773 height 121
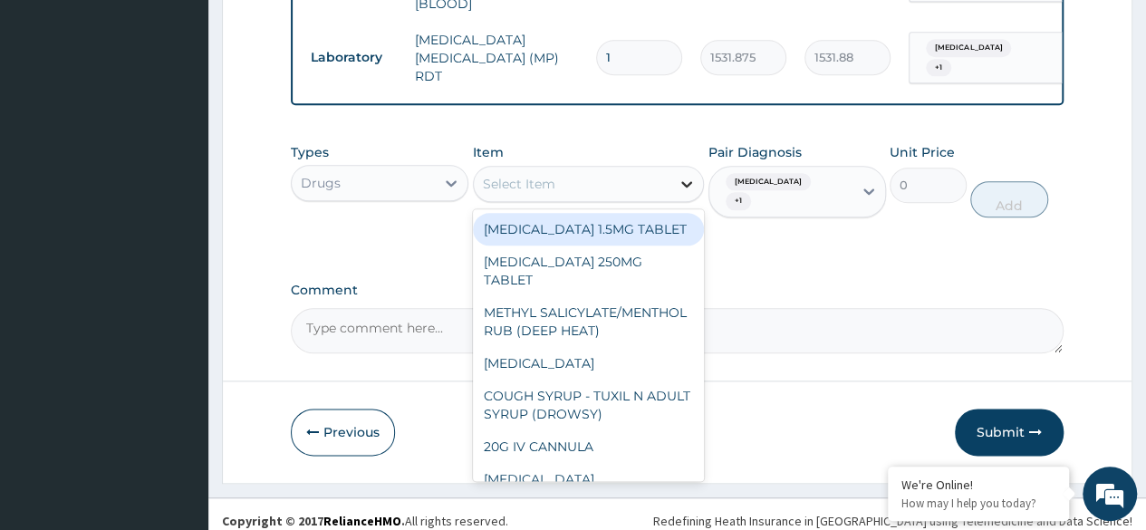
click at [680, 182] on icon at bounding box center [687, 184] width 18 height 18
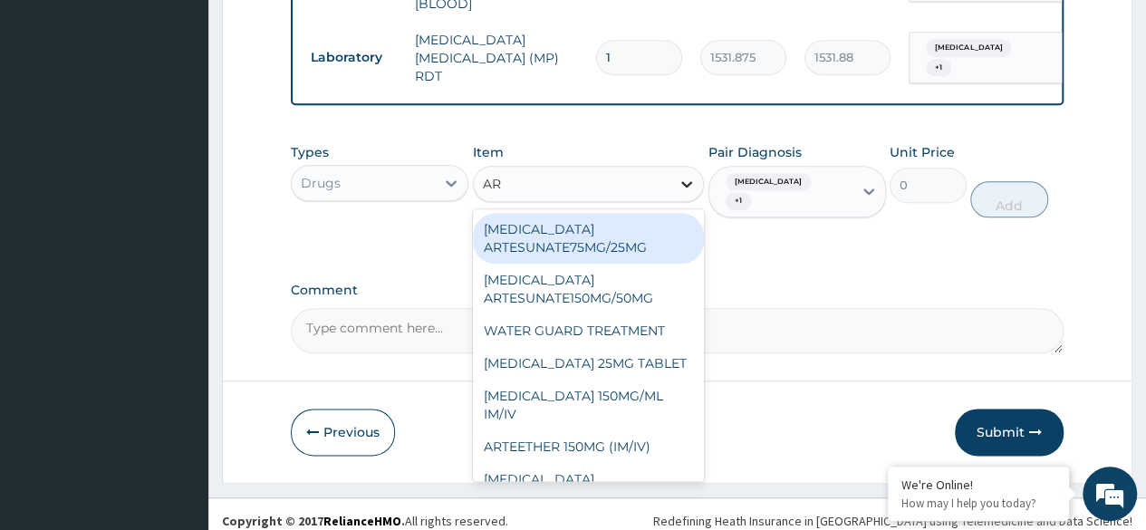
type input "ART"
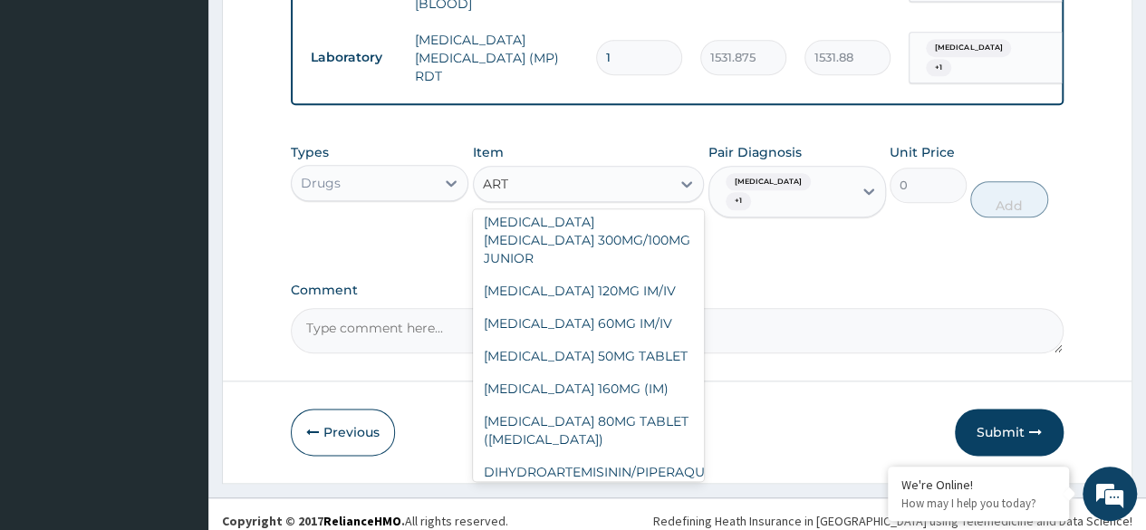
scroll to position [415, 0]
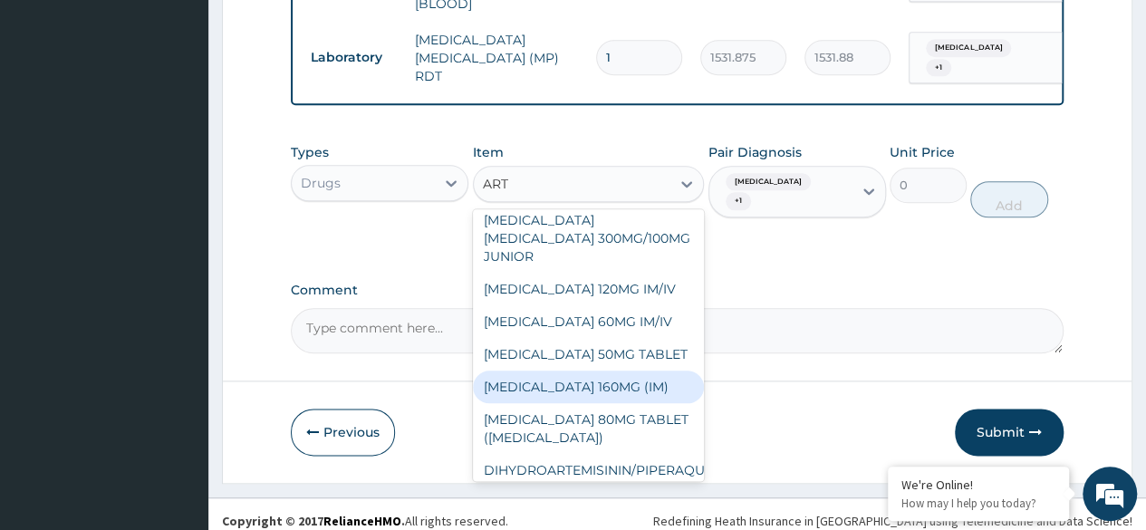
click at [623, 382] on div "ARTEMETHER 160MG (IM)" at bounding box center [589, 387] width 232 height 33
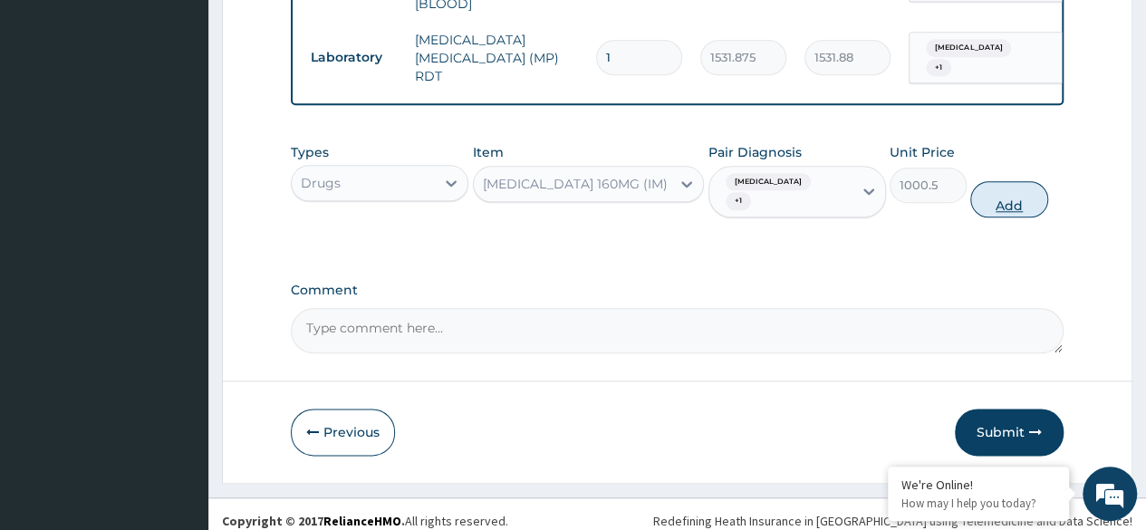
click at [999, 194] on button "Add" at bounding box center [1009, 199] width 77 height 36
type input "0"
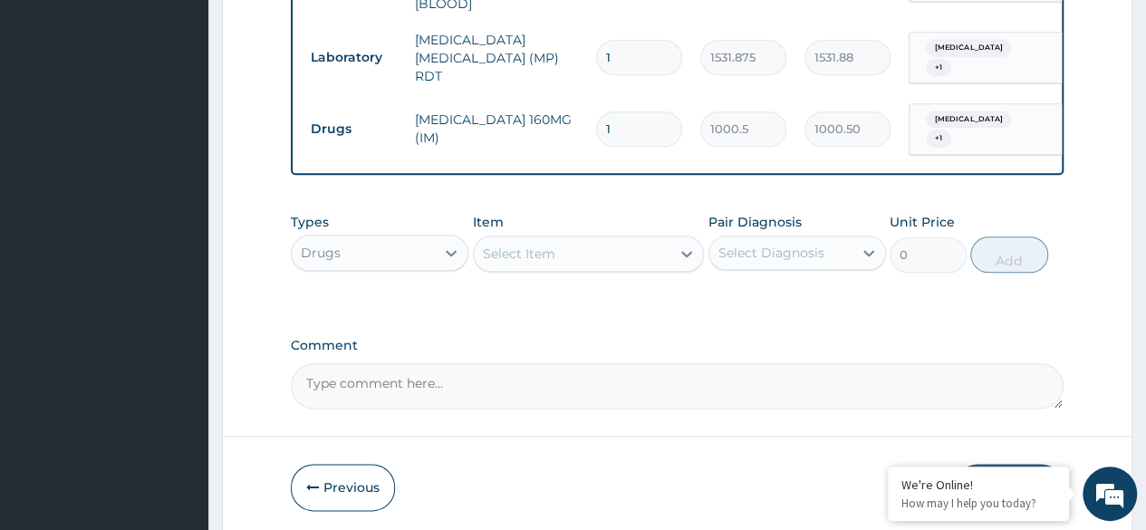
type input "0.00"
type input "2"
type input "2001.00"
type input "2"
click at [679, 338] on label "Comment" at bounding box center [677, 345] width 773 height 15
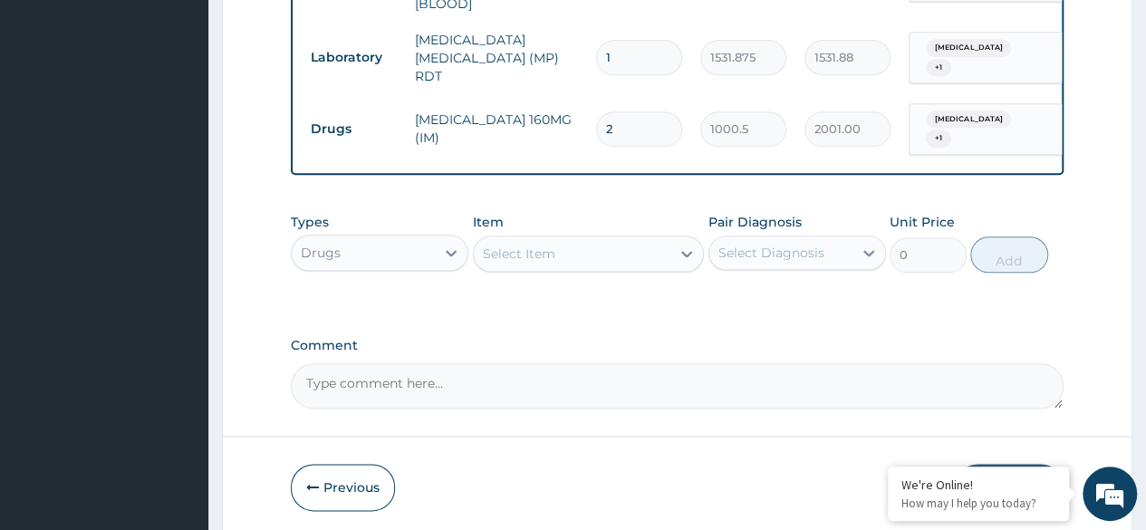
click at [679, 363] on textarea "Comment" at bounding box center [677, 385] width 773 height 45
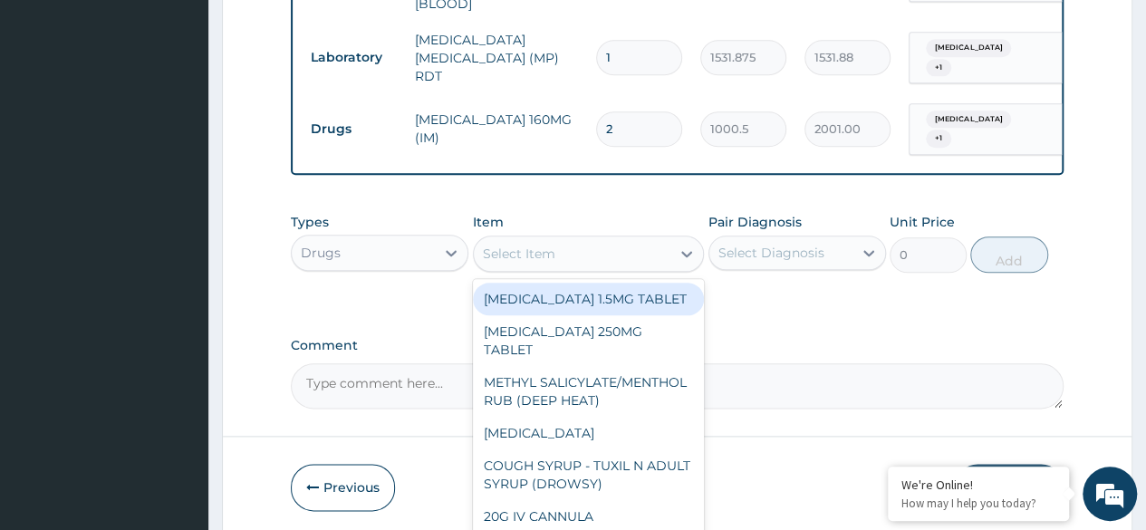
click at [532, 258] on div "Select Item" at bounding box center [573, 253] width 198 height 29
type input "AR"
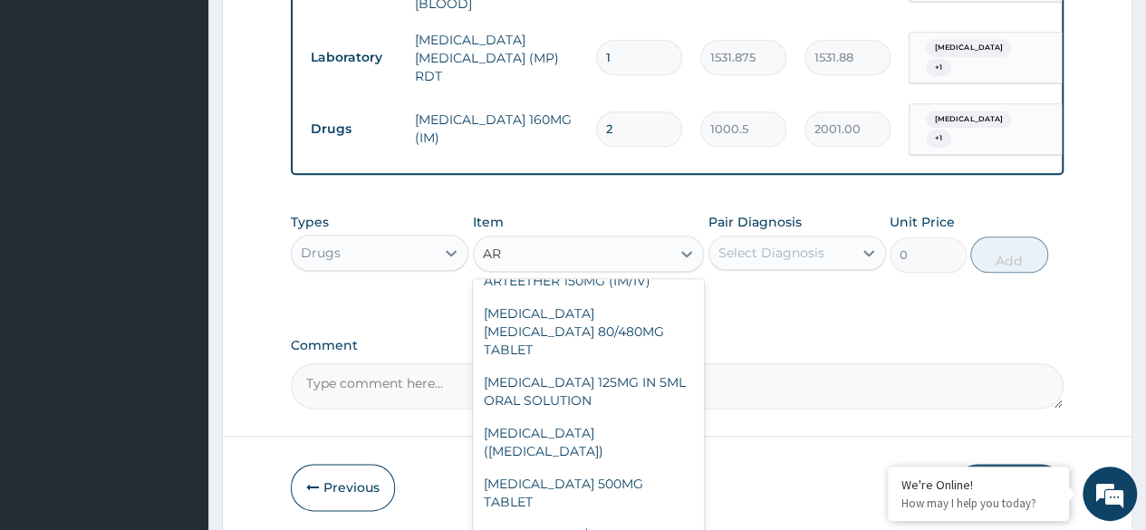
scroll to position [254, 0]
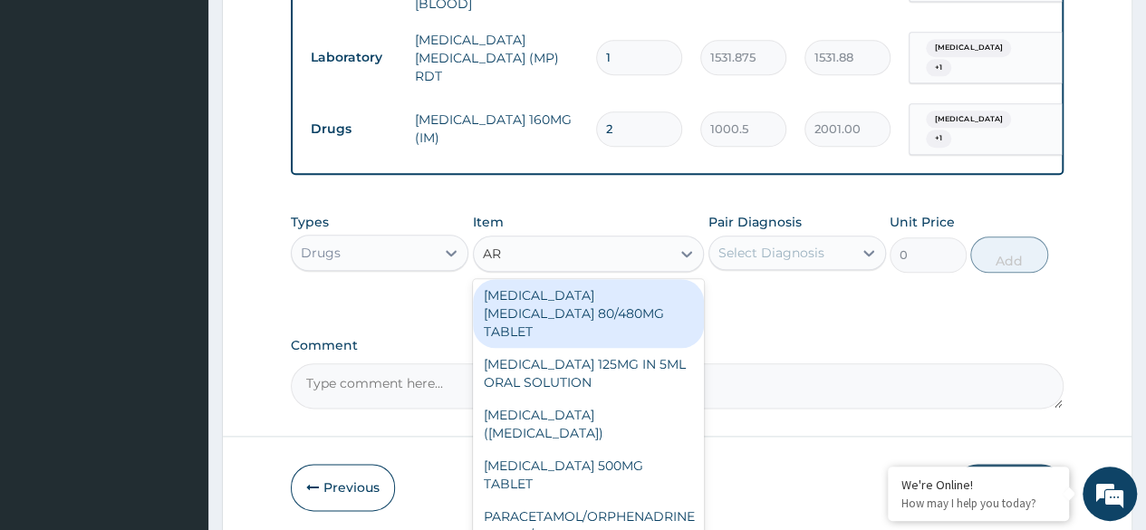
click at [665, 334] on div "ARTEMETHER LUMEFANTRINE 80/480MG TABLET" at bounding box center [589, 313] width 232 height 69
type input "450"
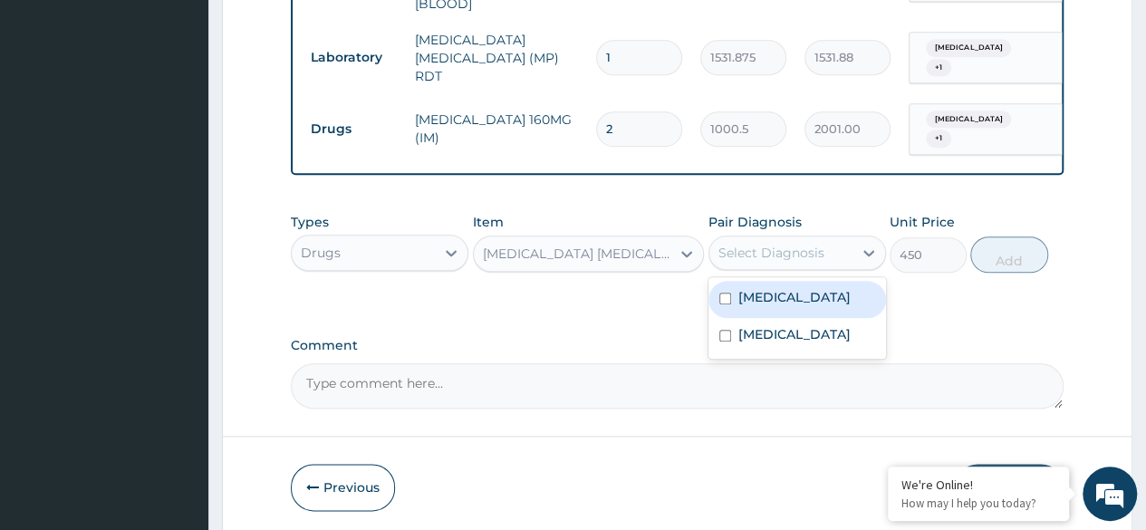
click at [810, 260] on div "Select Diagnosis" at bounding box center [781, 252] width 143 height 29
click at [776, 298] on label "Malaria" at bounding box center [795, 297] width 112 height 18
checkbox input "true"
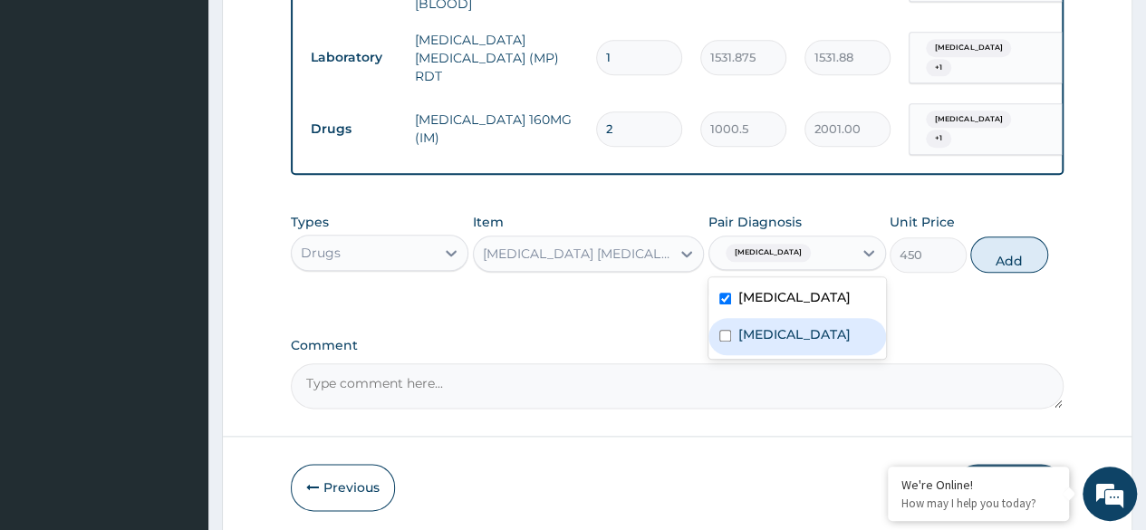
click at [763, 343] on label "Gastroesophageal reflux disease" at bounding box center [795, 334] width 112 height 18
checkbox input "true"
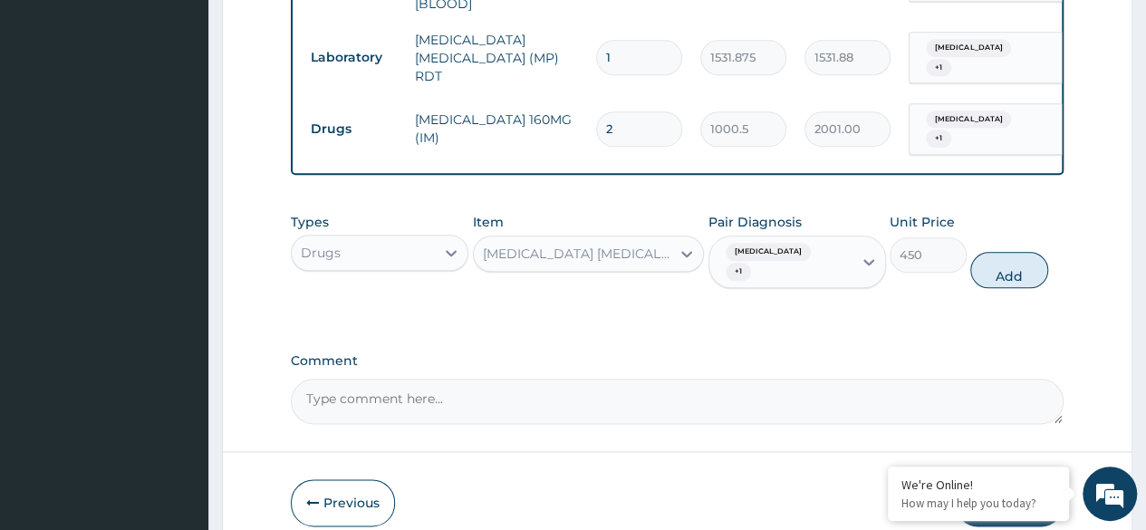
click at [512, 356] on div "Comment" at bounding box center [677, 388] width 773 height 71
click at [634, 111] on input "2" at bounding box center [639, 128] width 86 height 35
click at [1010, 266] on button "Add" at bounding box center [1009, 270] width 77 height 36
type input "0"
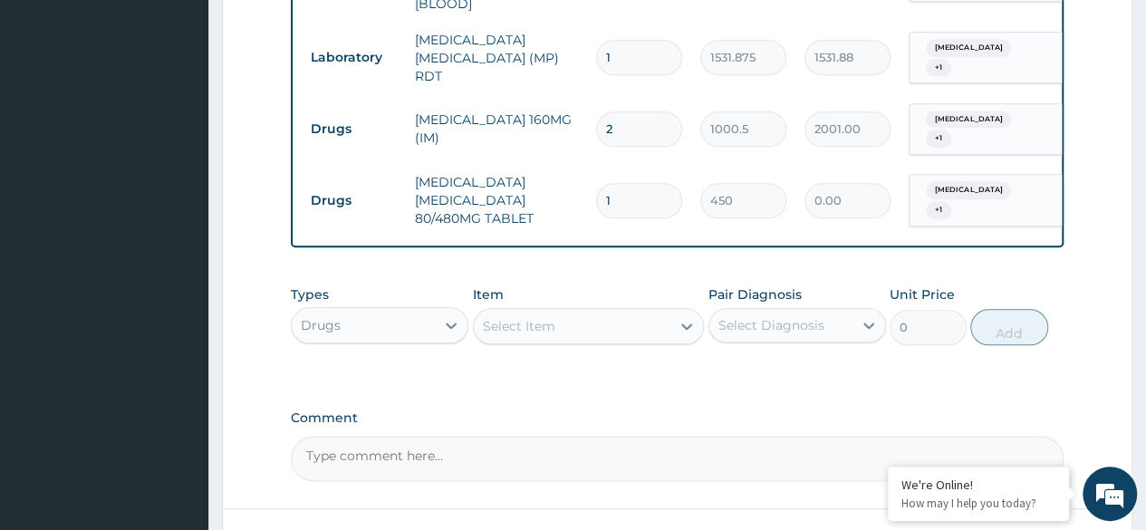
type input "0.00"
type input "3"
type input "1350.00"
type input "3"
click at [582, 365] on div "Types Drugs Item Select Item Pair Diagnosis Select Diagnosis Unit Price 0 Add" at bounding box center [677, 328] width 773 height 105
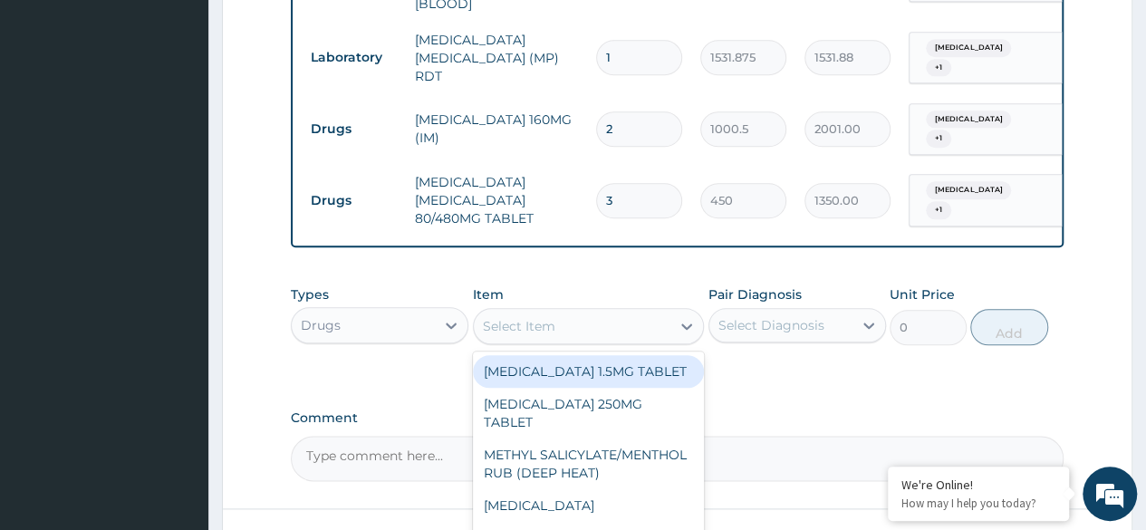
click at [564, 331] on div "Select Item" at bounding box center [573, 326] width 198 height 29
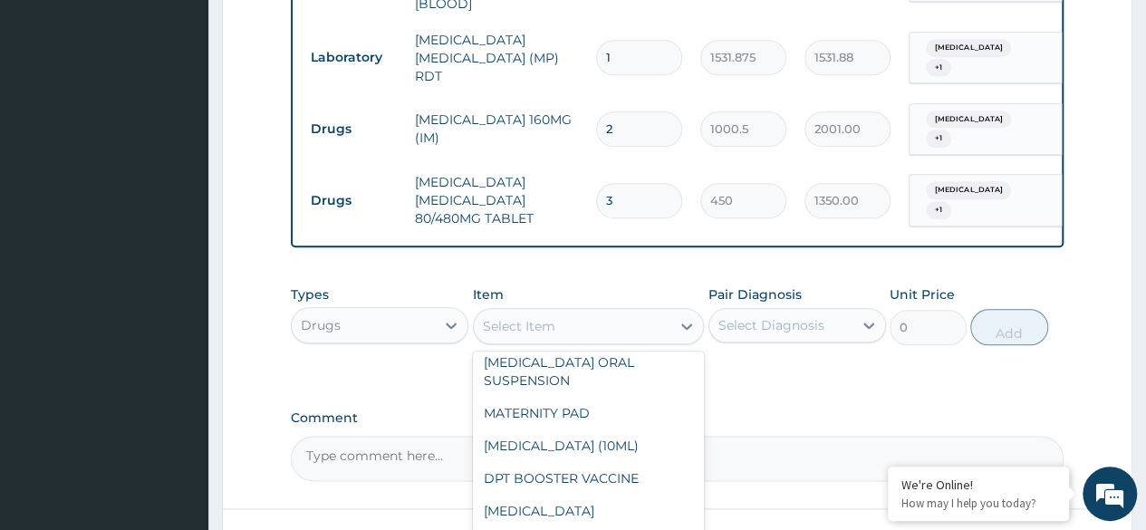
scroll to position [914, 0]
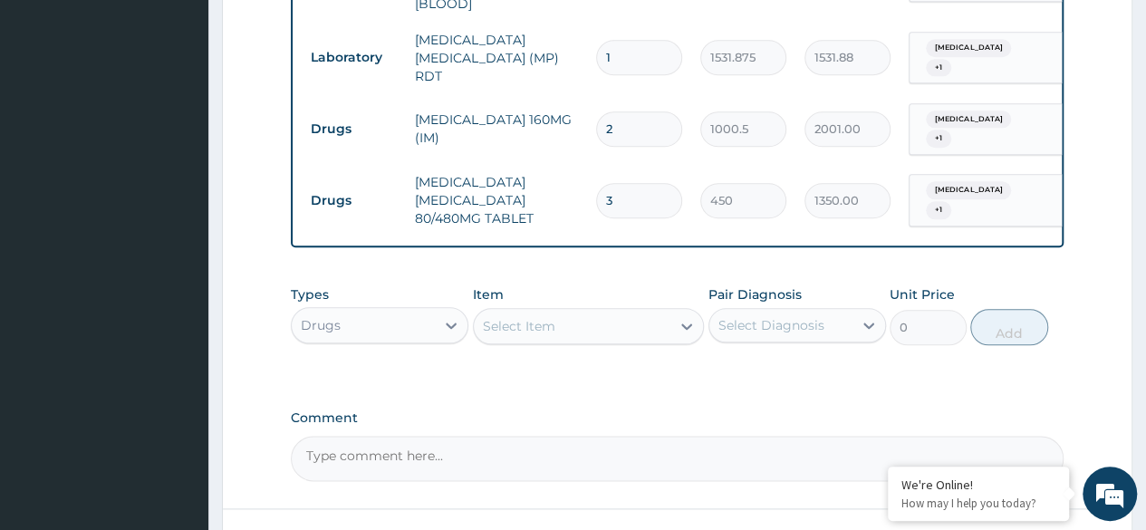
click at [616, 319] on div "Select Item" at bounding box center [573, 326] width 198 height 29
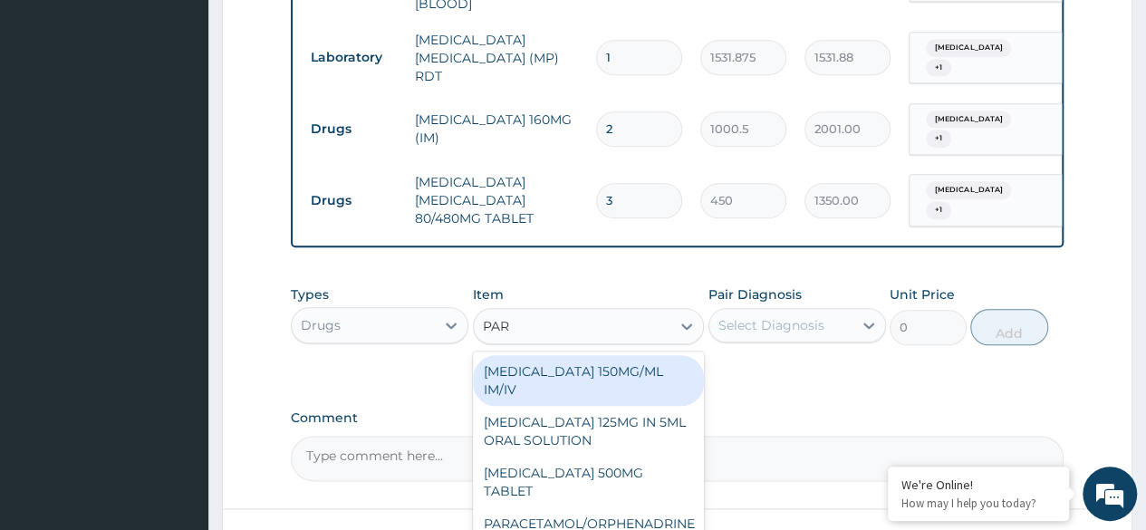
type input "PARA"
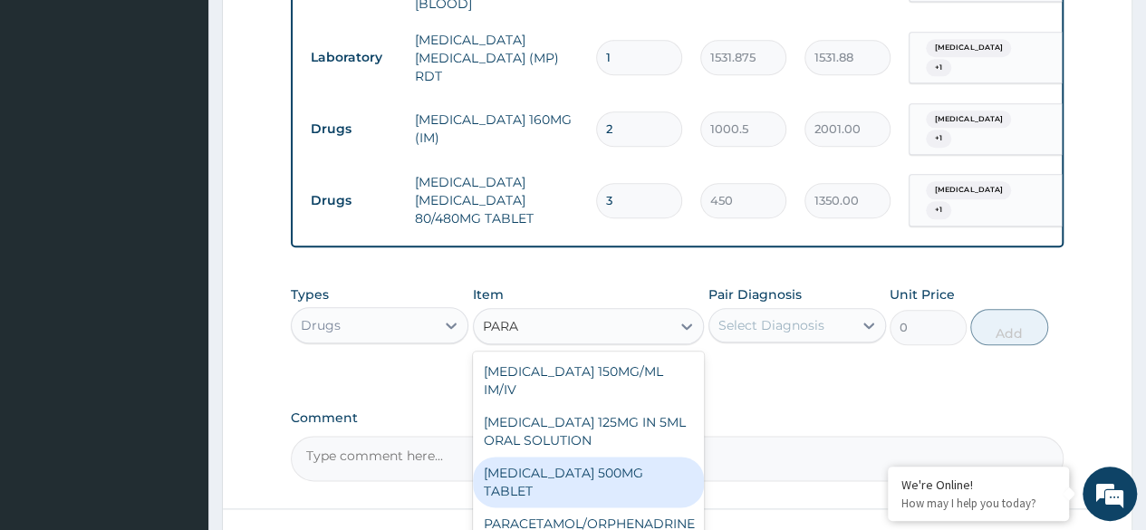
click at [562, 478] on div "PARACETAMOL 500MG TABLET" at bounding box center [589, 482] width 232 height 51
type input "30"
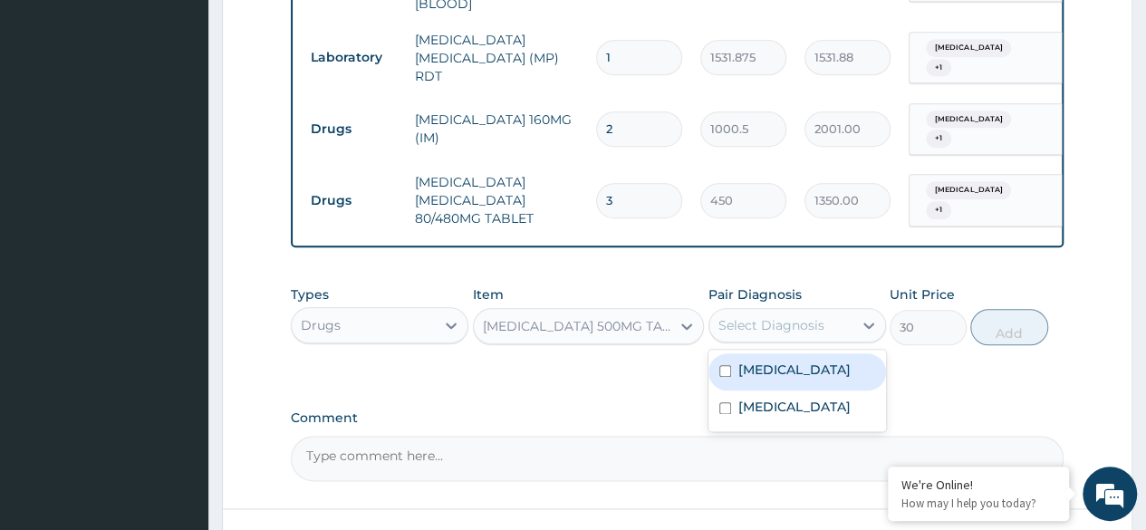
click at [803, 326] on div "Select Diagnosis" at bounding box center [772, 325] width 106 height 18
click at [772, 361] on label "Malaria" at bounding box center [795, 370] width 112 height 18
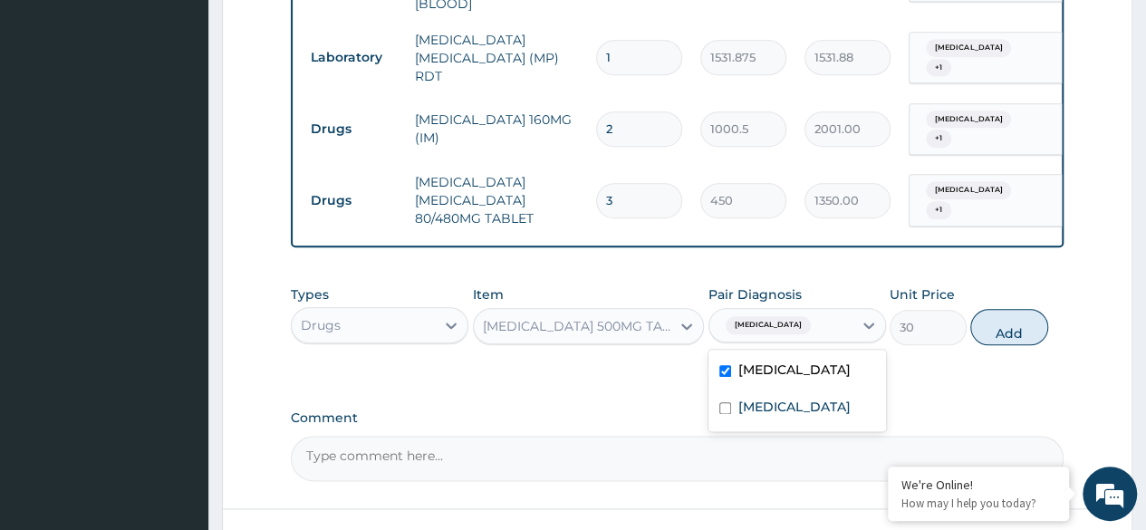
checkbox input "true"
click at [777, 391] on div "Gastroesophageal reflux disease" at bounding box center [798, 409] width 178 height 37
checkbox input "true"
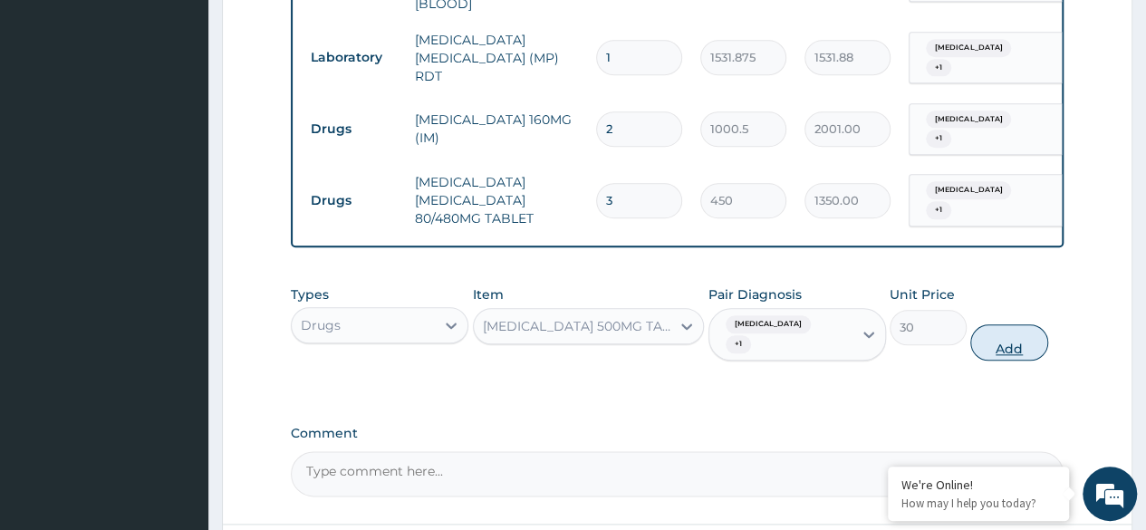
click at [1007, 324] on button "Add" at bounding box center [1009, 342] width 77 height 36
type input "0"
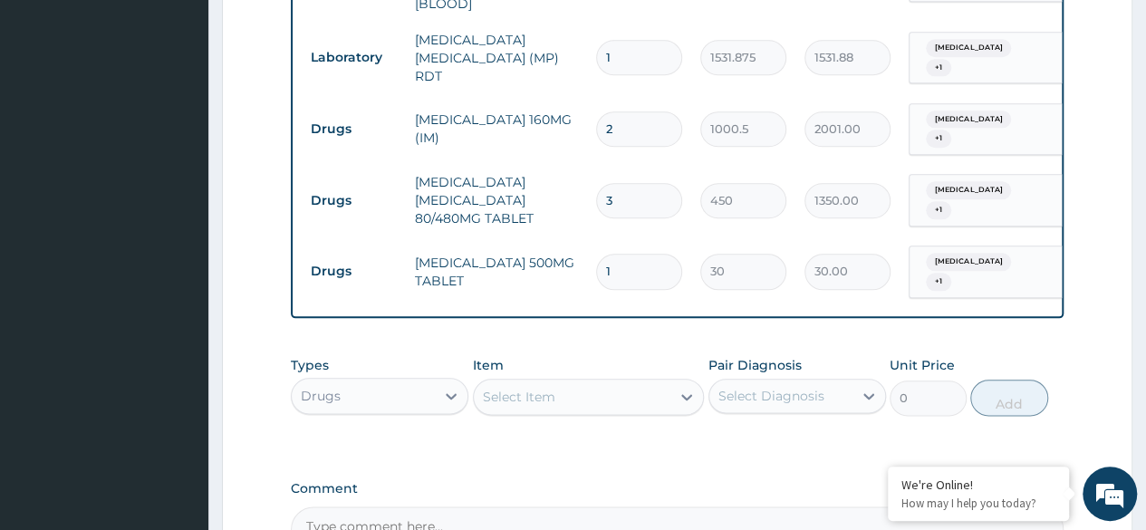
click at [624, 254] on input "1" at bounding box center [639, 271] width 86 height 35
type input "0.00"
type input "1"
type input "30.00"
type input "12"
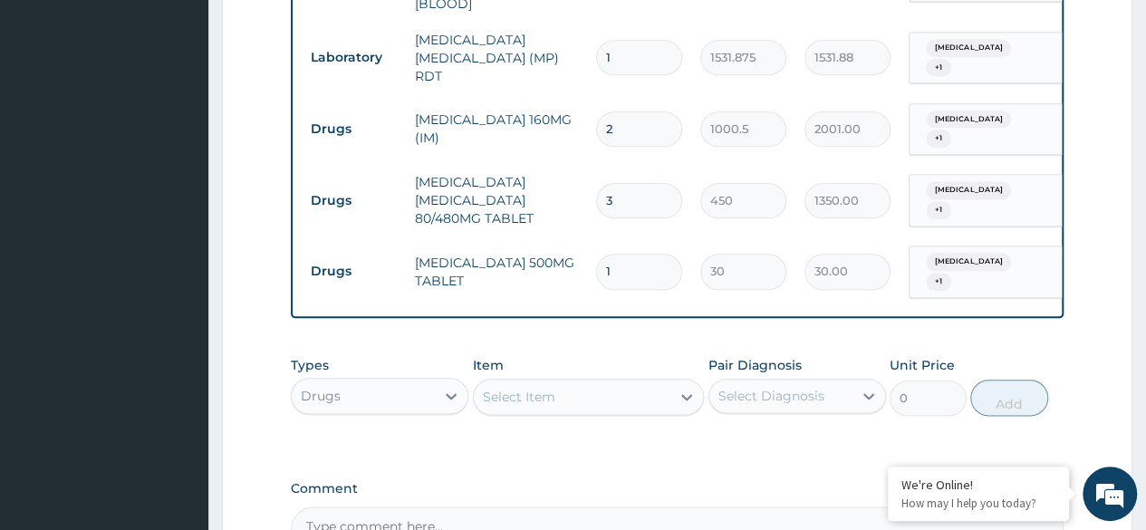
type input "360.00"
type input "12"
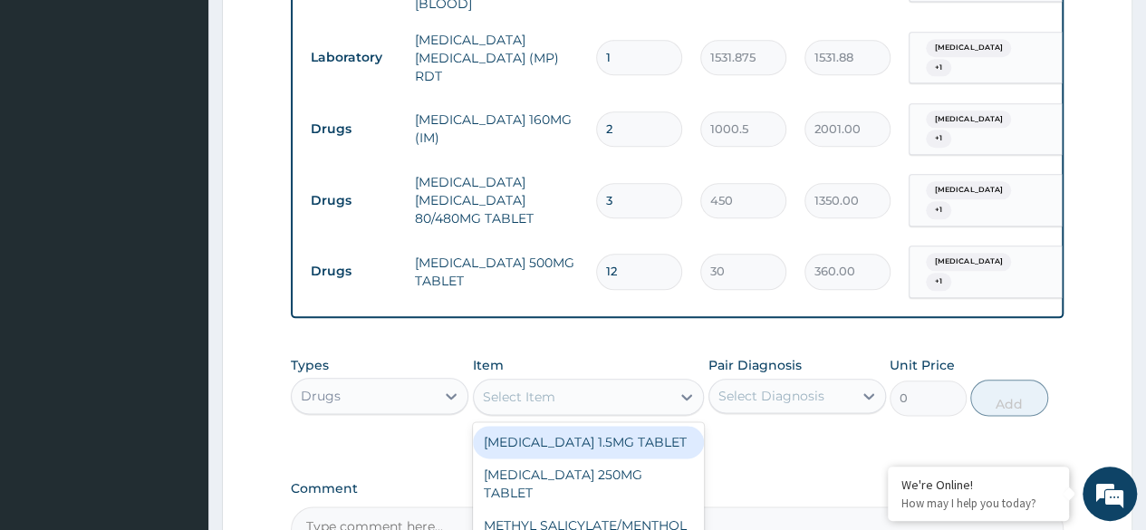
click at [552, 397] on div "Select Item" at bounding box center [573, 396] width 198 height 29
paste input "OMEPRAZOLE"
type input "OMEPRAZOLE"
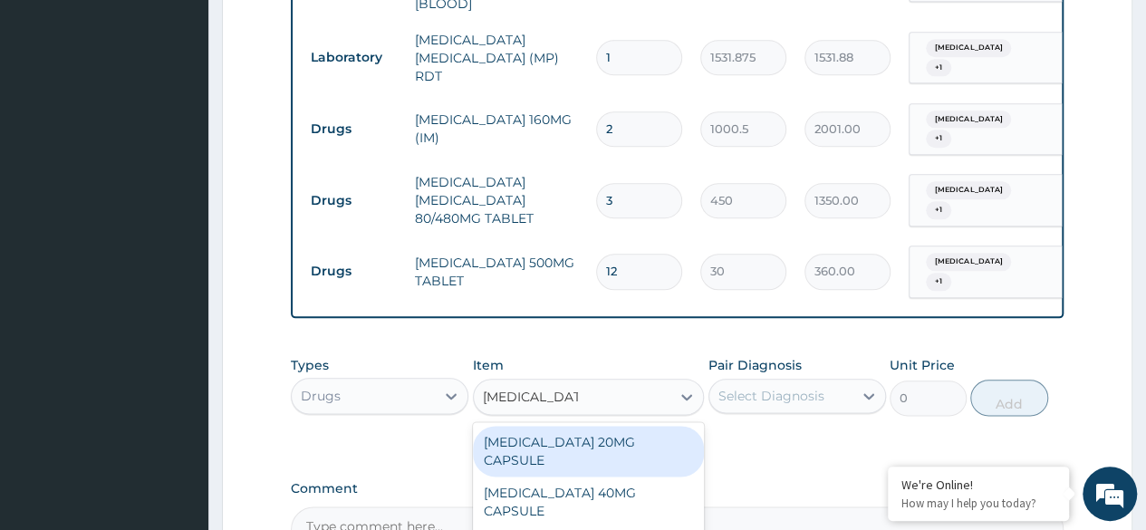
click at [591, 426] on div "OMEPRAZOLE 20MG CAPSULE" at bounding box center [589, 451] width 232 height 51
type input "100"
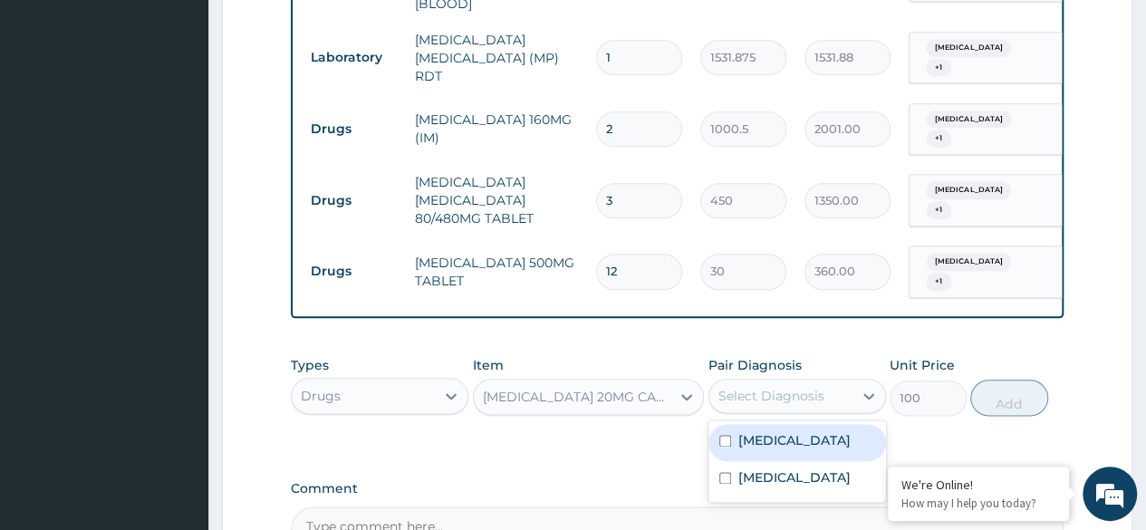
click at [763, 395] on div "Select Diagnosis" at bounding box center [781, 396] width 143 height 29
click at [744, 431] on label "Malaria" at bounding box center [795, 440] width 112 height 18
checkbox input "true"
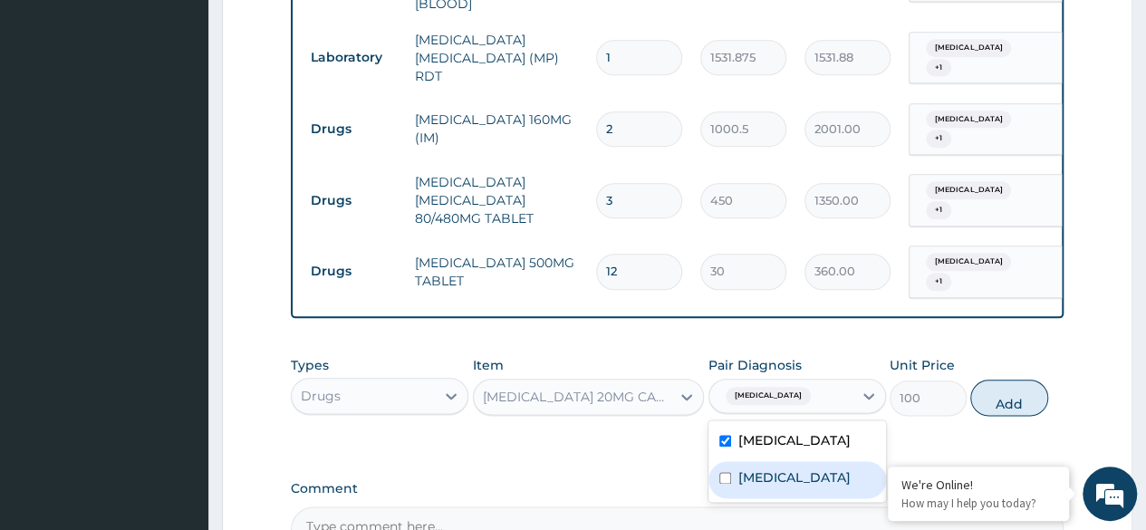
click at [749, 469] on label "Gastroesophageal reflux disease" at bounding box center [795, 478] width 112 height 18
checkbox input "true"
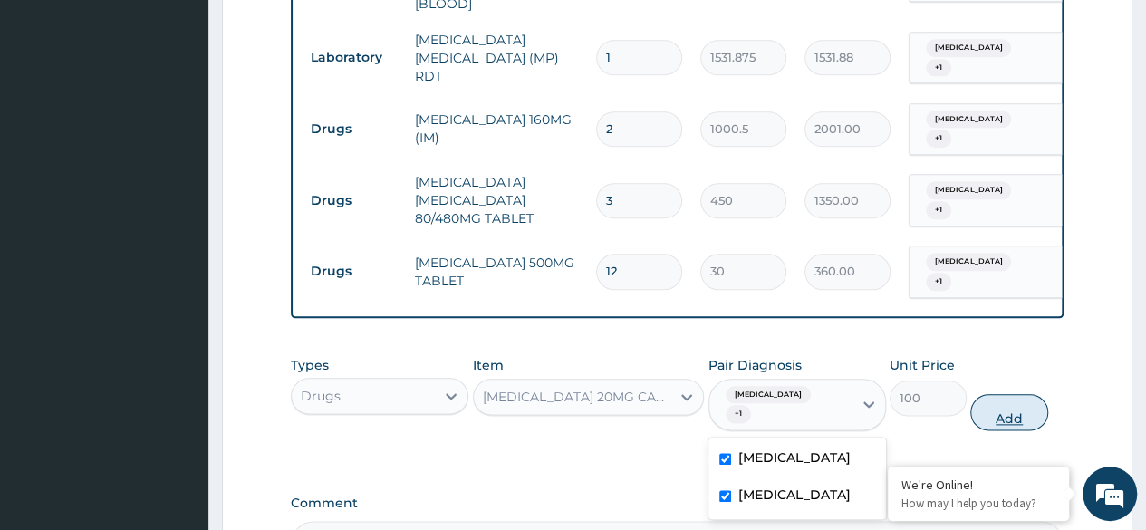
click at [1014, 394] on button "Add" at bounding box center [1009, 412] width 77 height 36
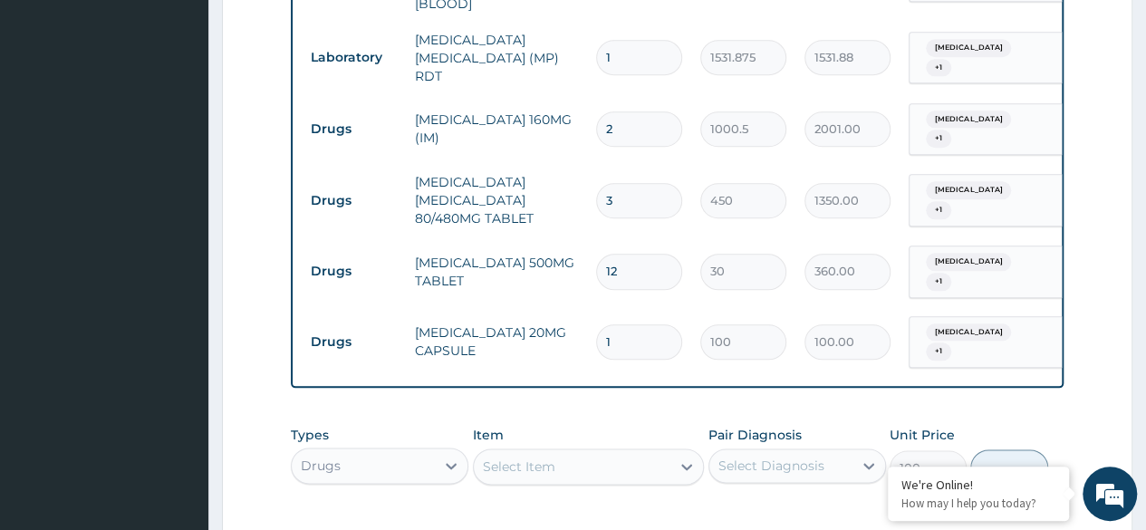
type input "0"
type input "0.00"
type input "5"
type input "500.00"
type input "5"
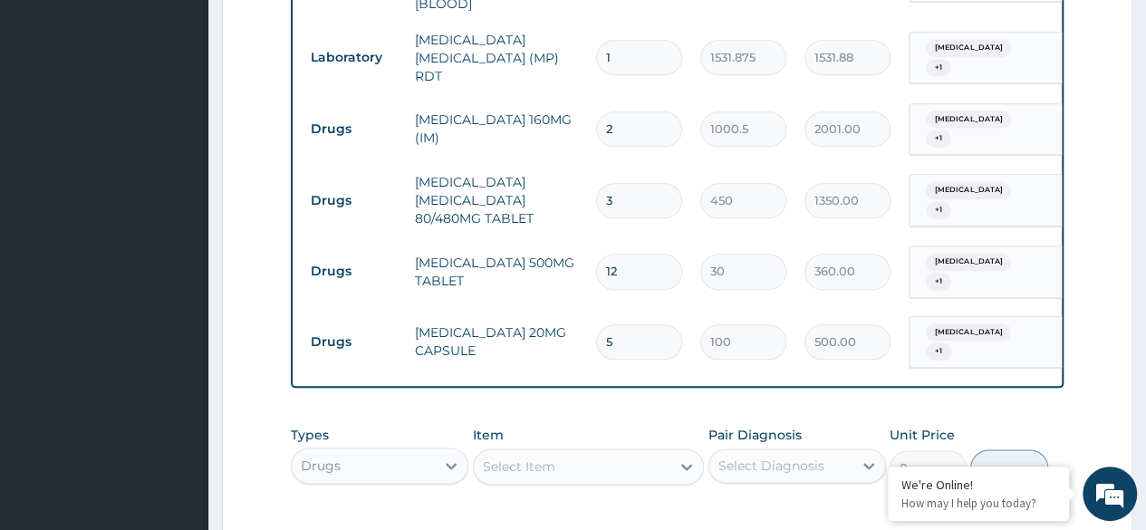
click at [662, 481] on div "Types Drugs Item Select Item Pair Diagnosis Select Diagnosis Unit Price 0 Add" at bounding box center [677, 469] width 773 height 105
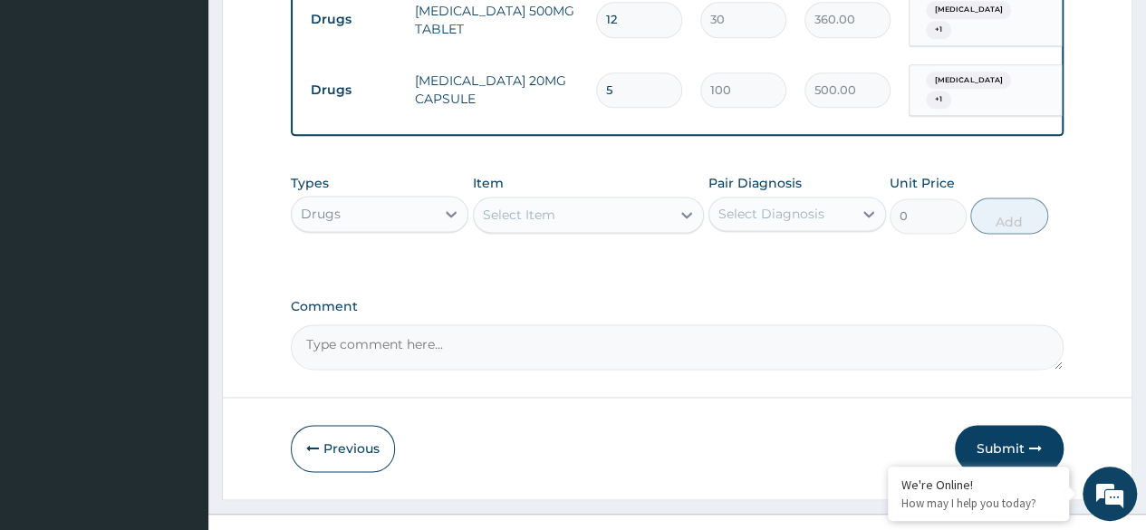
scroll to position [1144, 0]
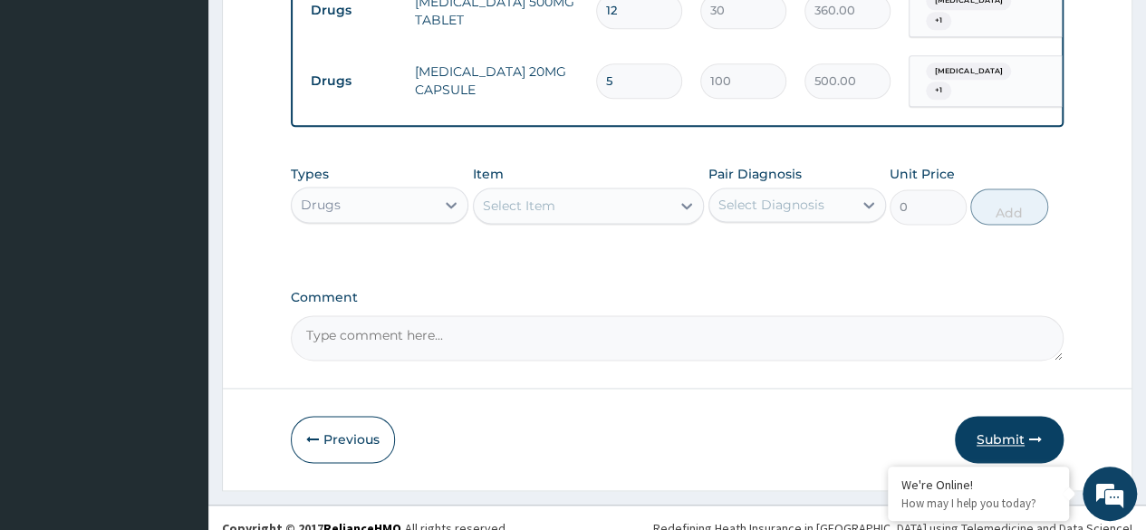
click at [1017, 430] on button "Submit" at bounding box center [1009, 439] width 109 height 47
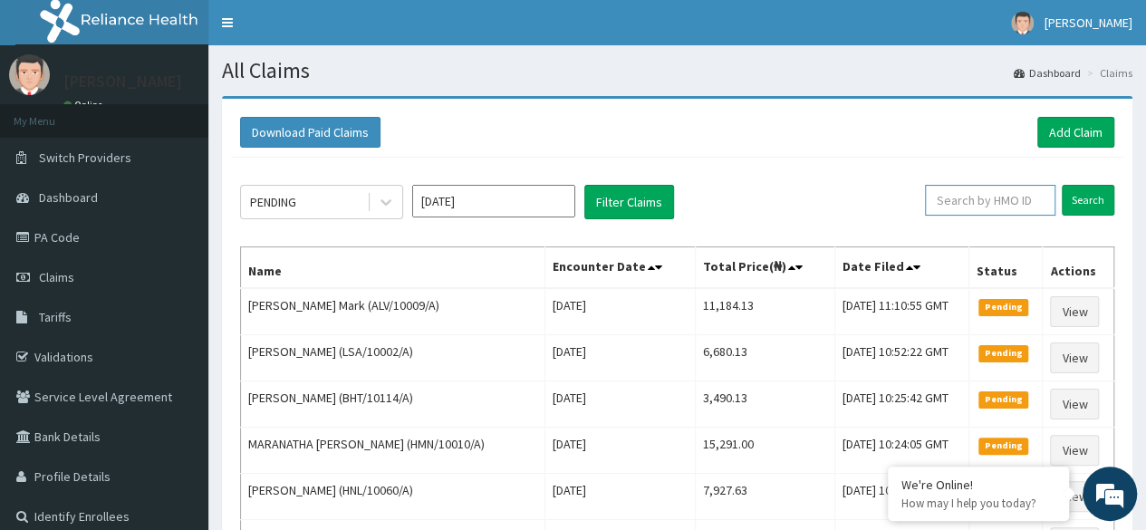
click at [966, 197] on input "text" at bounding box center [990, 200] width 131 height 31
paste input "OMR/10067/A"
type input "OMR/10067/A"
click at [1062, 185] on input "Search" at bounding box center [1088, 200] width 53 height 31
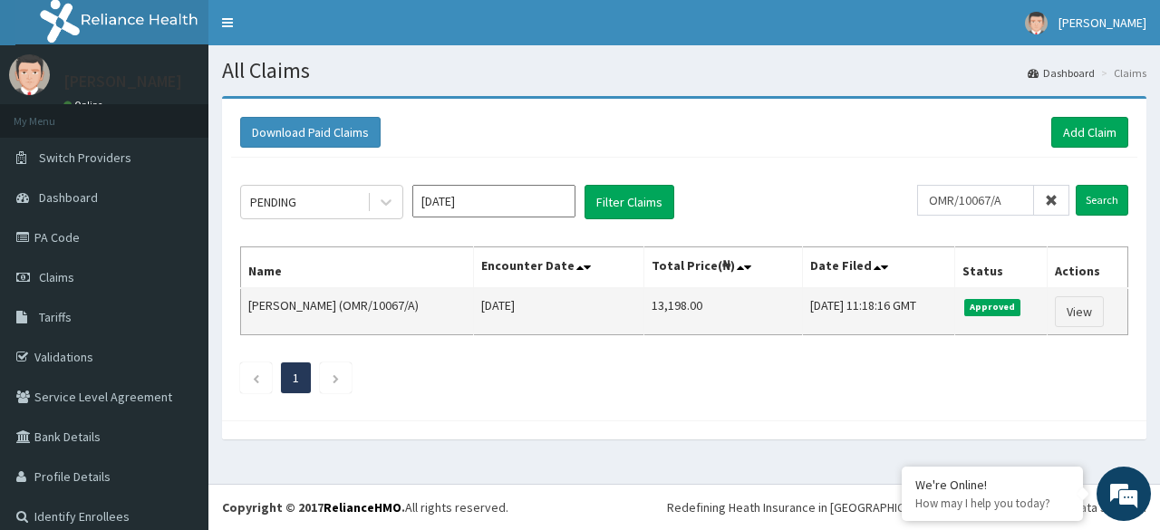
drag, startPoint x: 667, startPoint y: 304, endPoint x: 582, endPoint y: 320, distance: 86.7
click at [582, 320] on tr "Wasiu Odunsi (OMR/10067/A) Sat Aug 09 2025 13,198.00 Wed, 13 Aug 2025 11:18:16 …" at bounding box center [684, 311] width 887 height 47
copy tr "13,198.00"
click at [493, 303] on td "[DATE]" at bounding box center [559, 311] width 170 height 47
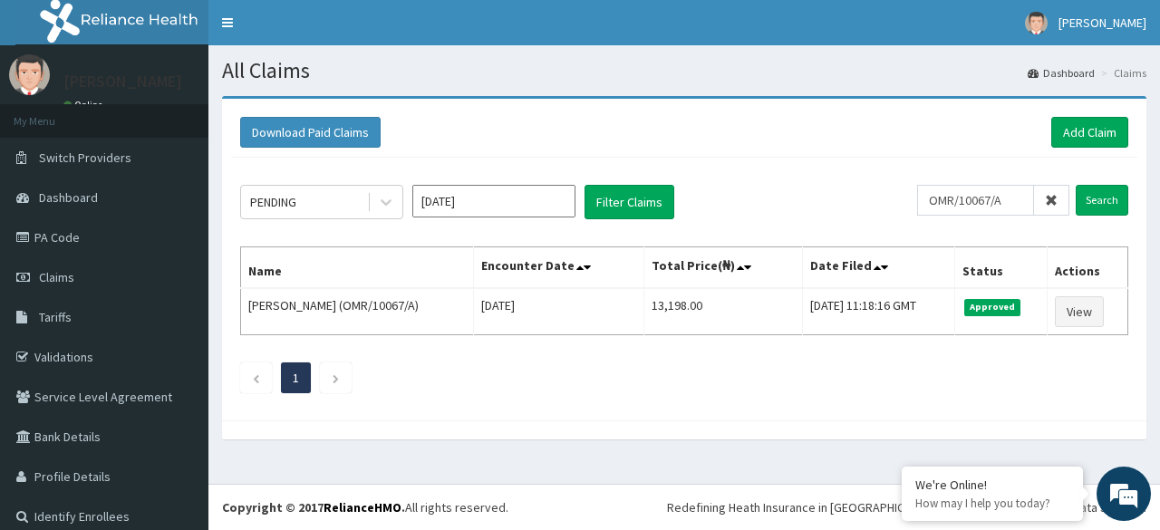
click at [482, 360] on div "PENDING Aug 2025 Filter Claims OMR/10067/A Search Name Encounter Date Total Pri…" at bounding box center [684, 285] width 906 height 254
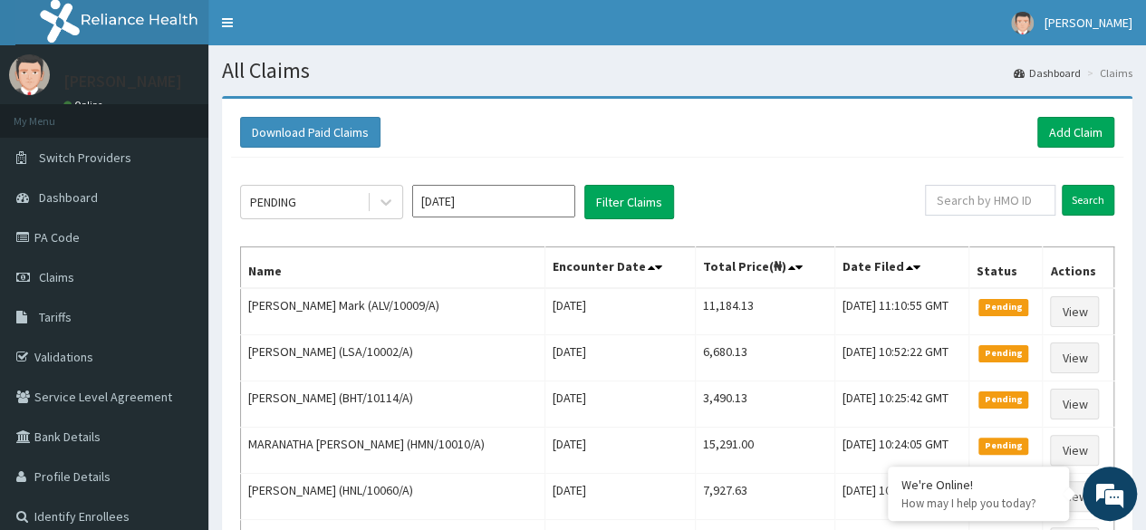
click at [624, 23] on nav "Toggle navigation Daniel Odum Daniel Odum - odum.daniel@getreliancehealth.com M…" at bounding box center [677, 22] width 938 height 45
click at [989, 204] on input "text" at bounding box center [990, 200] width 131 height 31
paste input "LGH/10179/A"
type input "LGH/10179/A"
click at [1062, 185] on input "Search" at bounding box center [1088, 200] width 53 height 31
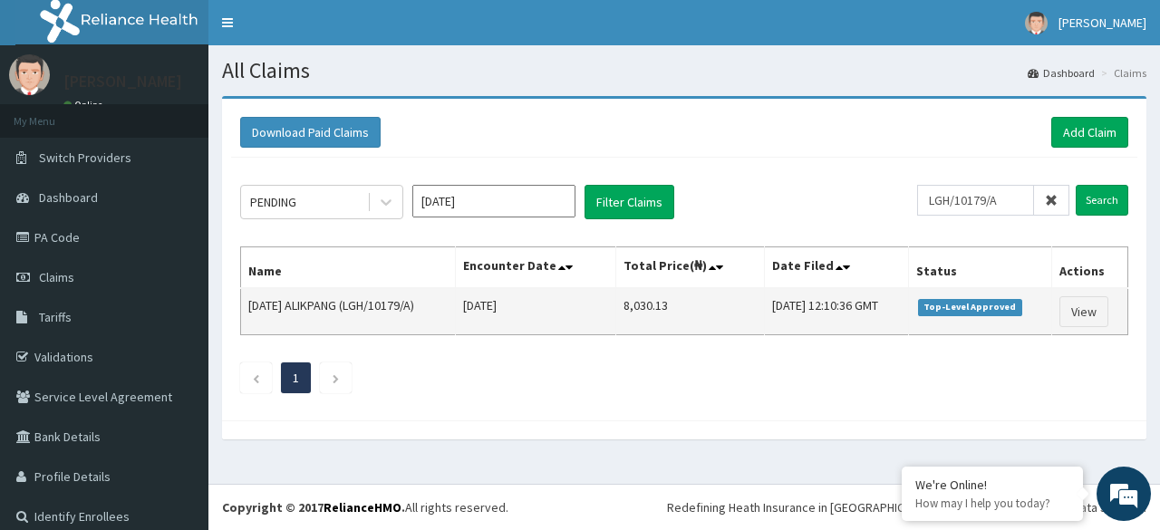
click at [496, 324] on td "Sat Aug 09 2025" at bounding box center [535, 311] width 160 height 47
click at [1080, 311] on link "View" at bounding box center [1083, 311] width 49 height 31
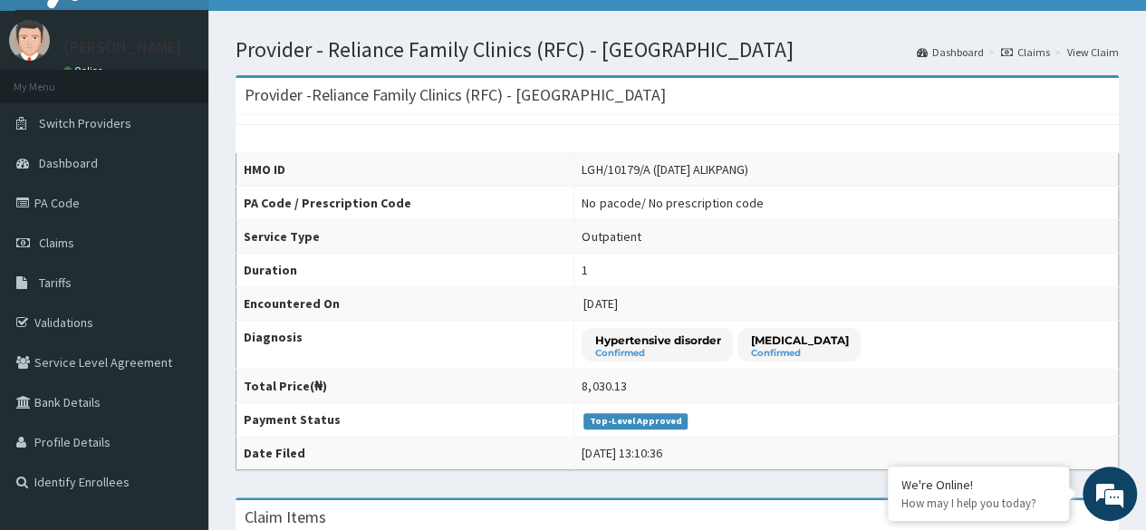
scroll to position [32, 0]
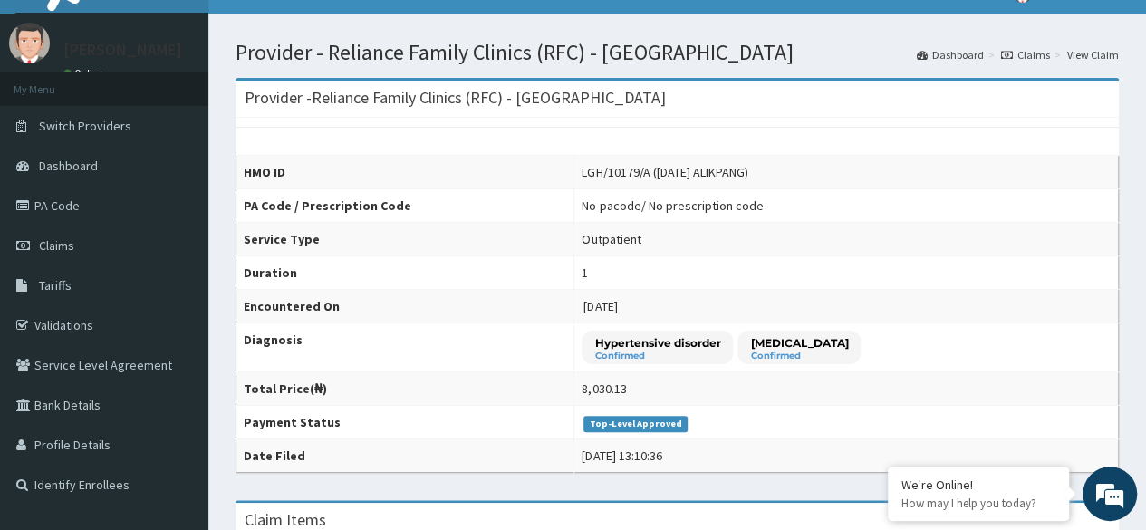
click at [647, 387] on td "8,030.13" at bounding box center [847, 389] width 545 height 34
click at [657, 388] on td "8,030.13" at bounding box center [847, 389] width 545 height 34
drag, startPoint x: 689, startPoint y: 383, endPoint x: 645, endPoint y: 389, distance: 43.8
click at [645, 389] on td "8,030.13" at bounding box center [847, 389] width 545 height 34
copy div "8,030.13"
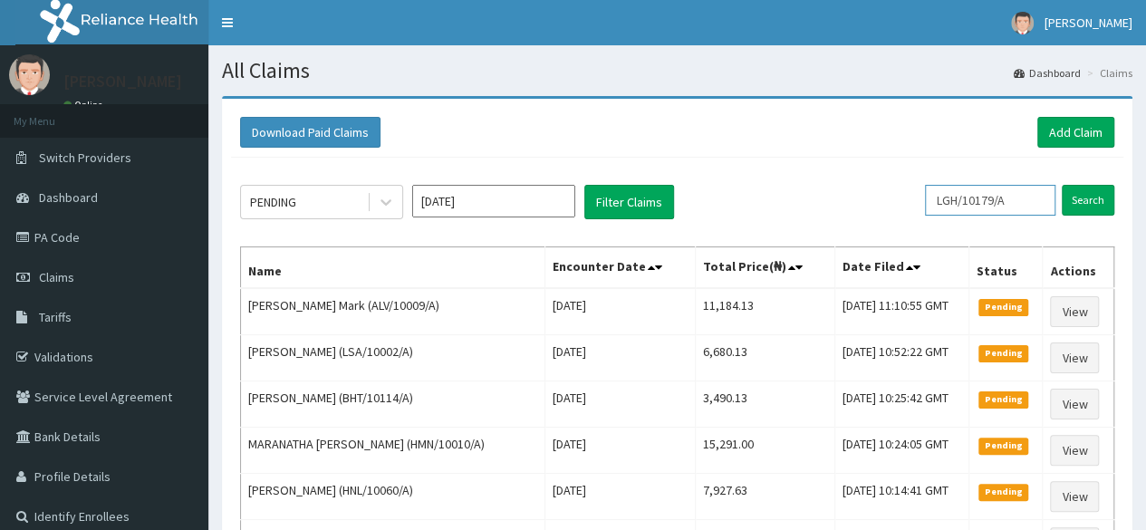
click at [944, 191] on input "LGH/10179/A" at bounding box center [990, 200] width 131 height 31
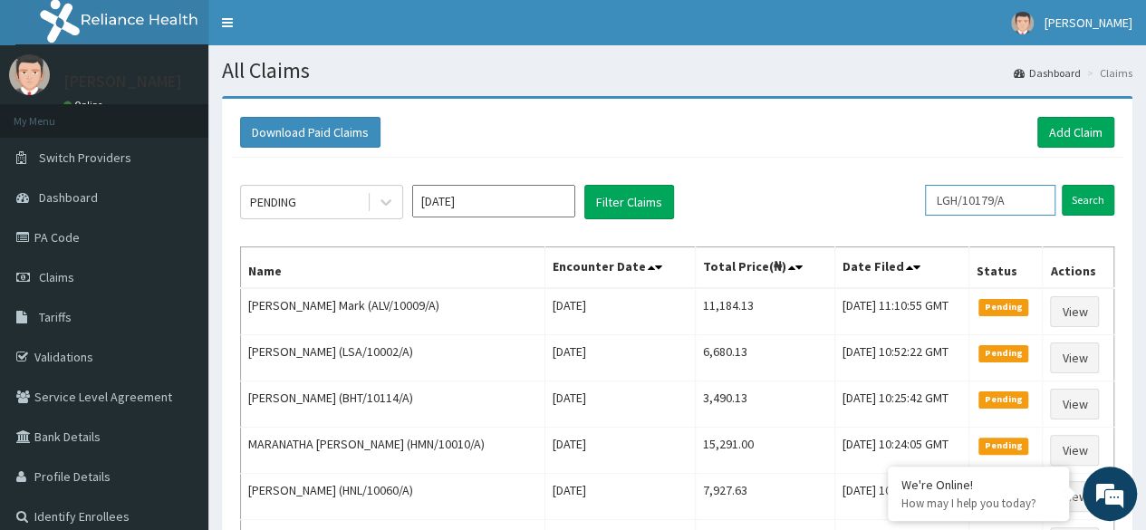
paste input "BHT/10414"
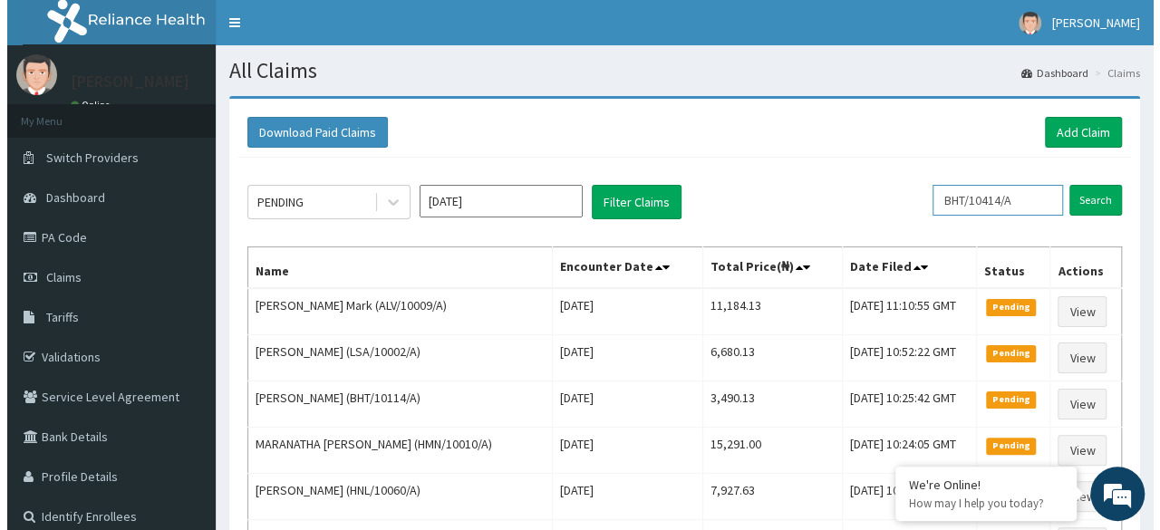
scroll to position [0, 5]
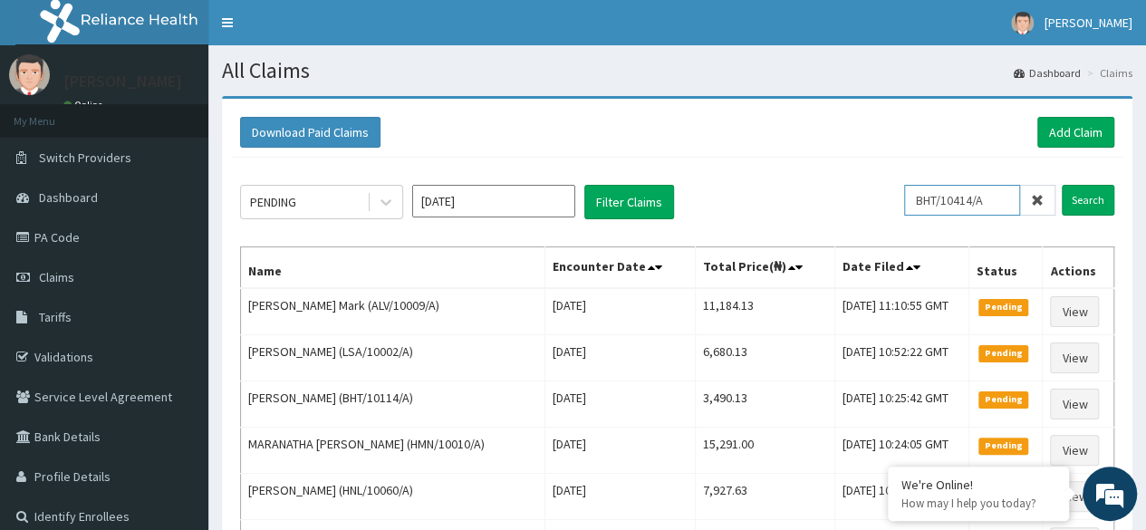
click at [1062, 185] on input "Search" at bounding box center [1088, 200] width 53 height 31
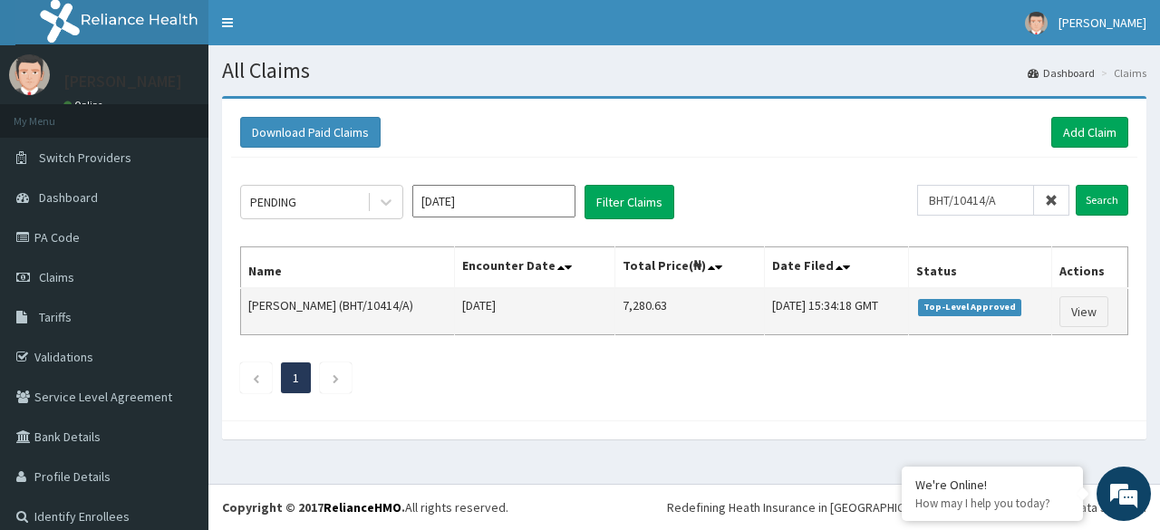
scroll to position [0, 0]
click at [674, 330] on td "7,280.63" at bounding box center [690, 311] width 150 height 47
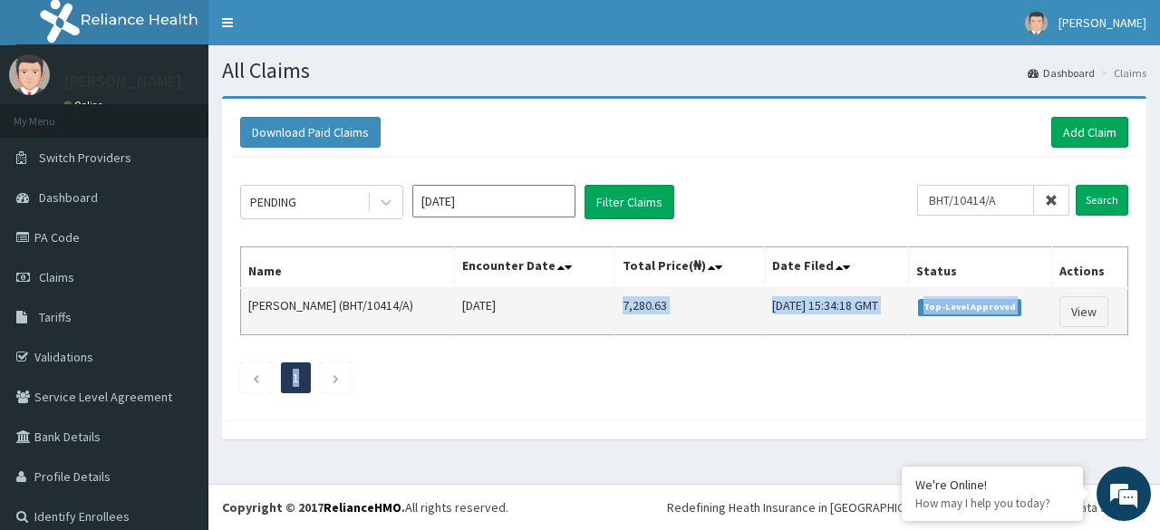
drag, startPoint x: 680, startPoint y: 342, endPoint x: 604, endPoint y: 305, distance: 84.7
click at [604, 305] on div "PENDING [DATE] Filter Claims BHT/10414/A Search Name Encounter Date Total Price…" at bounding box center [684, 285] width 906 height 254
click at [615, 305] on td "7,280.63" at bounding box center [690, 311] width 150 height 47
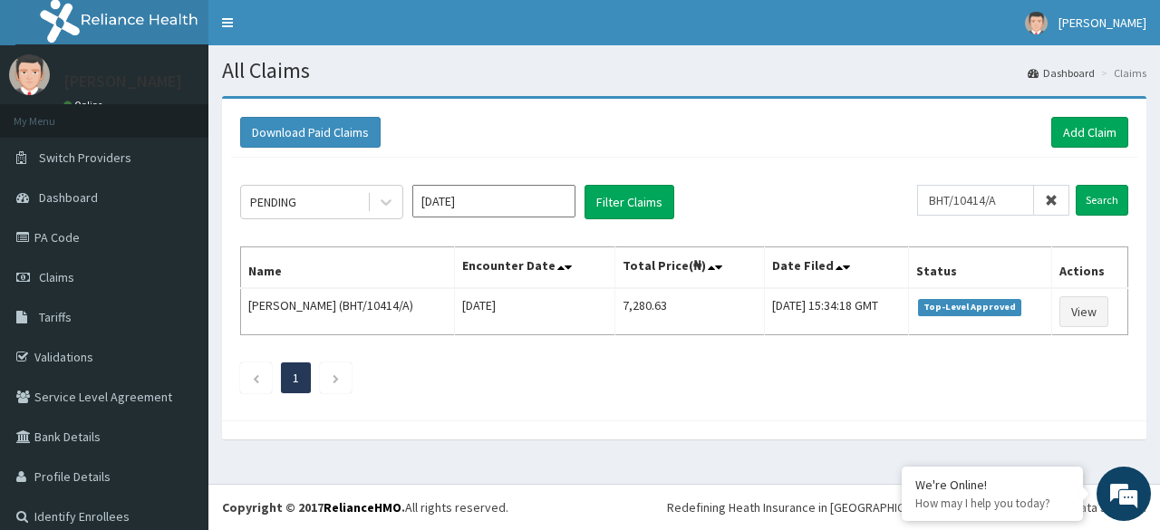
click at [610, 352] on div "PENDING [DATE] Filter Claims BHT/10414/A Search Name Encounter Date Total Price…" at bounding box center [684, 285] width 906 height 254
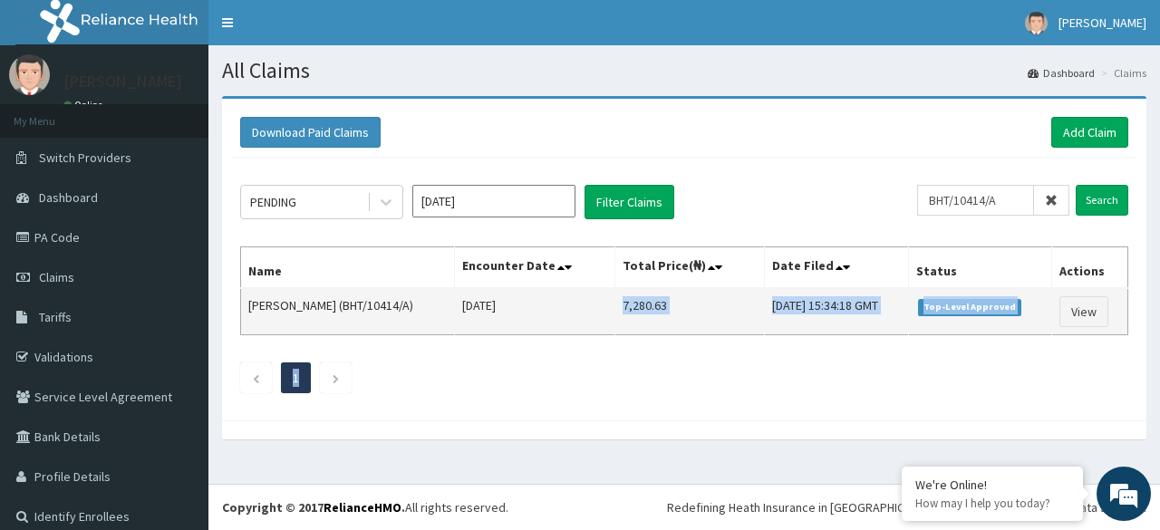
drag, startPoint x: 610, startPoint y: 352, endPoint x: 614, endPoint y: 325, distance: 26.5
click at [614, 325] on div "PENDING [DATE] Filter Claims BHT/10414/A Search Name Encounter Date Total Price…" at bounding box center [684, 285] width 906 height 254
click at [615, 325] on td "7,280.63" at bounding box center [690, 311] width 150 height 47
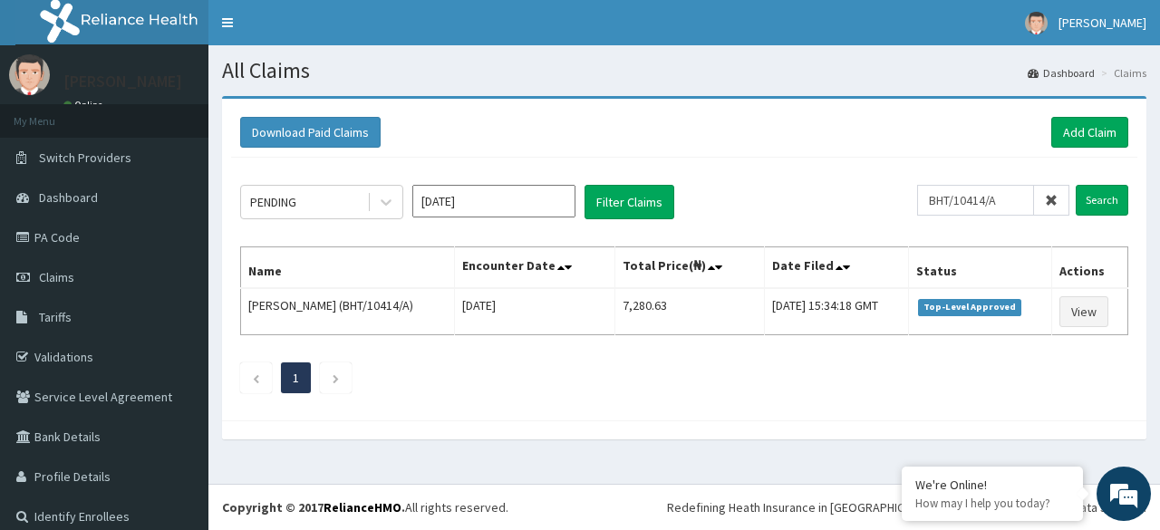
click at [670, 376] on ul "1" at bounding box center [684, 378] width 888 height 31
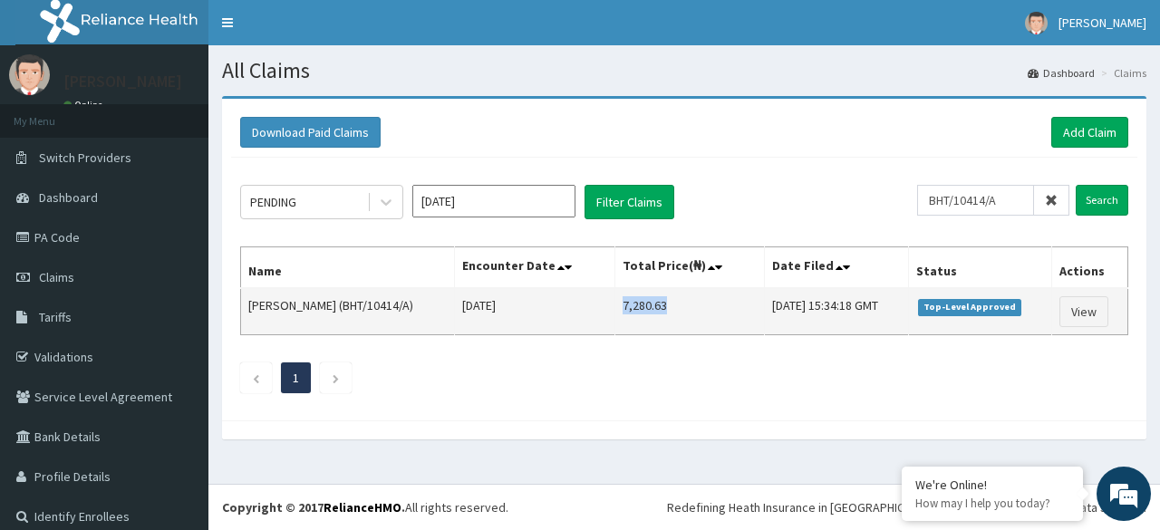
drag, startPoint x: 605, startPoint y: 305, endPoint x: 660, endPoint y: 307, distance: 54.4
click at [660, 307] on td "7,280.63" at bounding box center [690, 311] width 150 height 47
copy td "7,280.63"
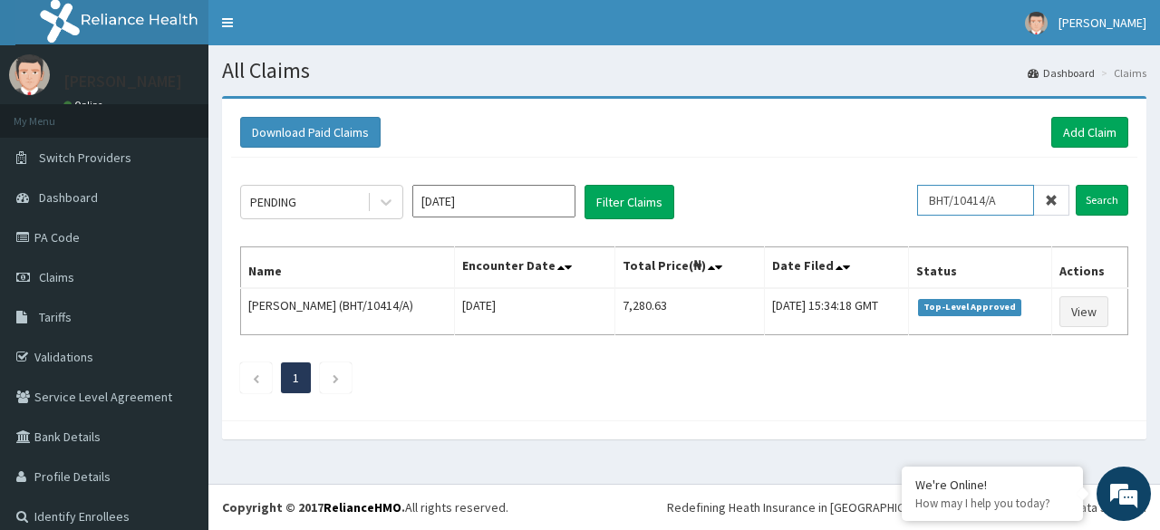
click at [1011, 204] on input "BHT/10414/A" at bounding box center [975, 200] width 117 height 31
paste input "BDG/10020"
type input "BDG/10020/A"
click at [1076, 185] on input "Search" at bounding box center [1102, 200] width 53 height 31
